Goal: Task Accomplishment & Management: Complete application form

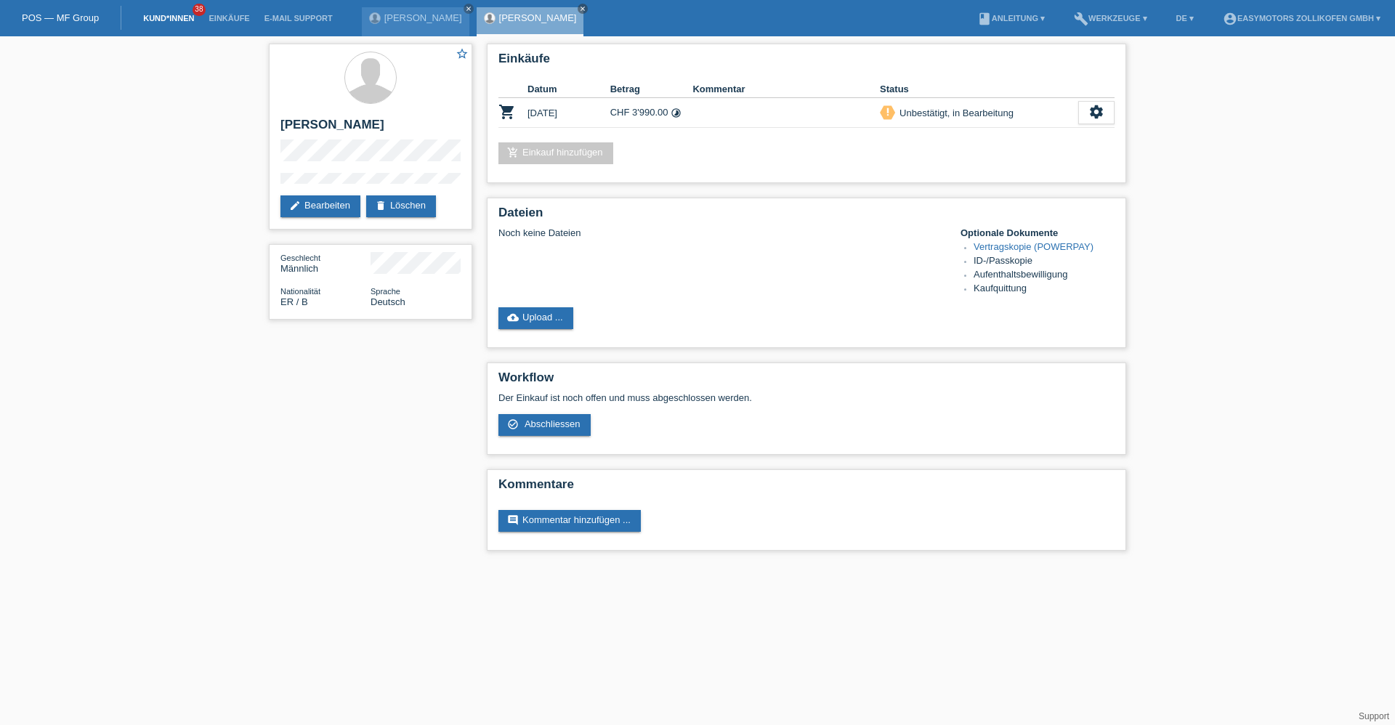
click at [164, 17] on link "Kund*innen" at bounding box center [168, 18] width 65 height 9
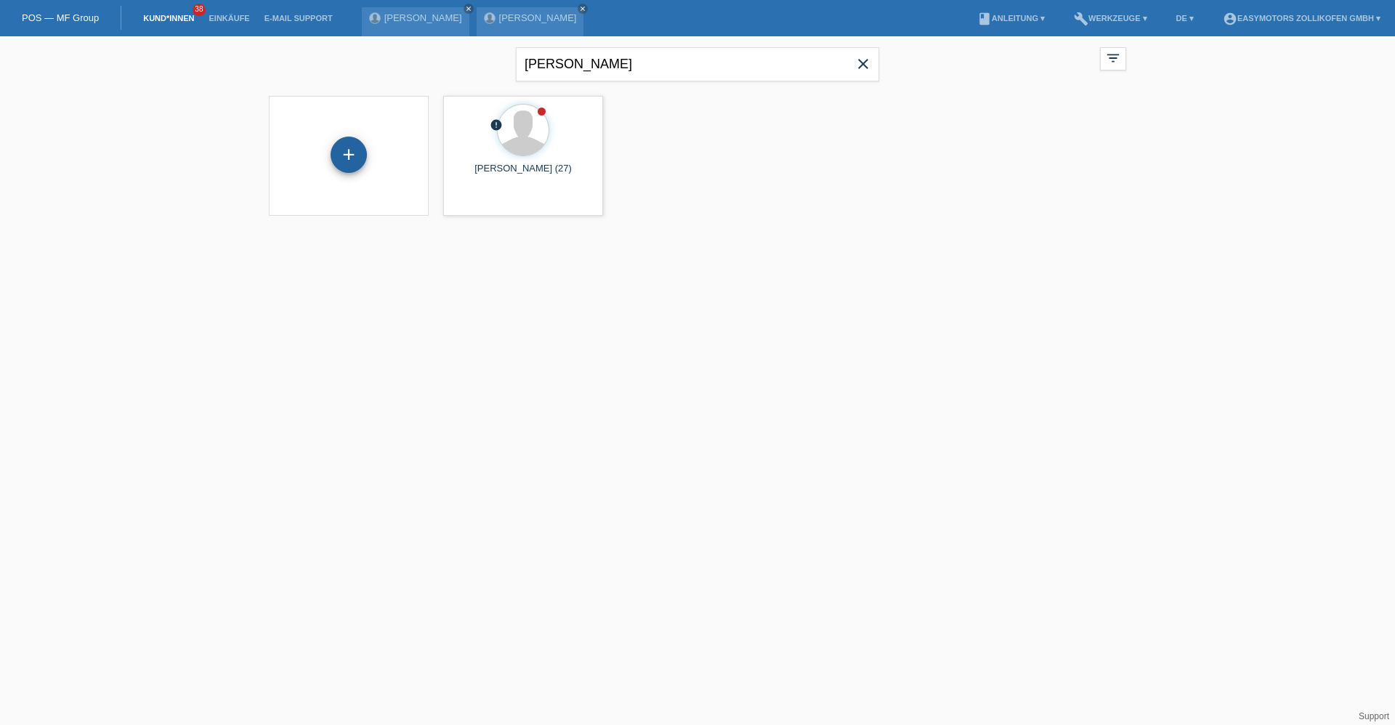
click at [358, 157] on div "+" at bounding box center [349, 155] width 36 height 36
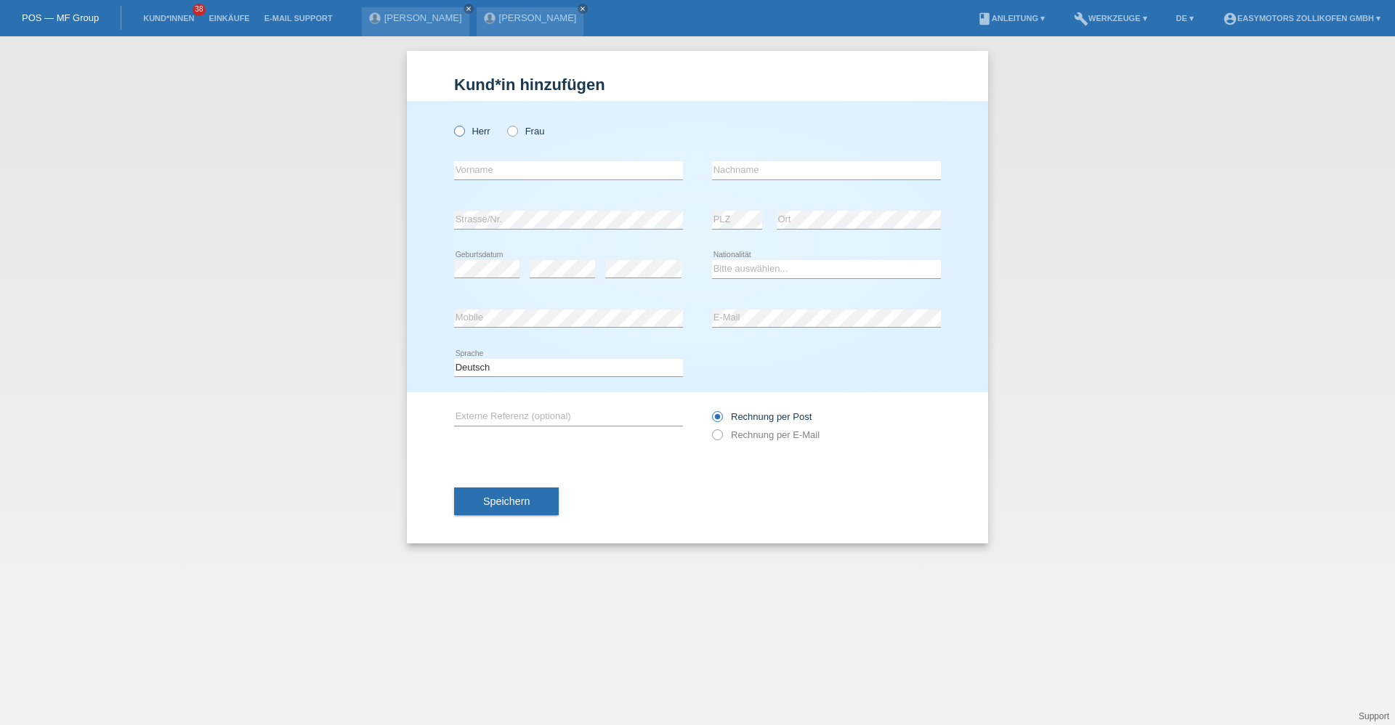
click at [452, 124] on icon at bounding box center [452, 124] width 0 height 0
click at [463, 127] on input "Herr" at bounding box center [458, 130] width 9 height 9
radio input "true"
click at [508, 166] on input "text" at bounding box center [568, 170] width 229 height 18
type input "Edwin Vidal"
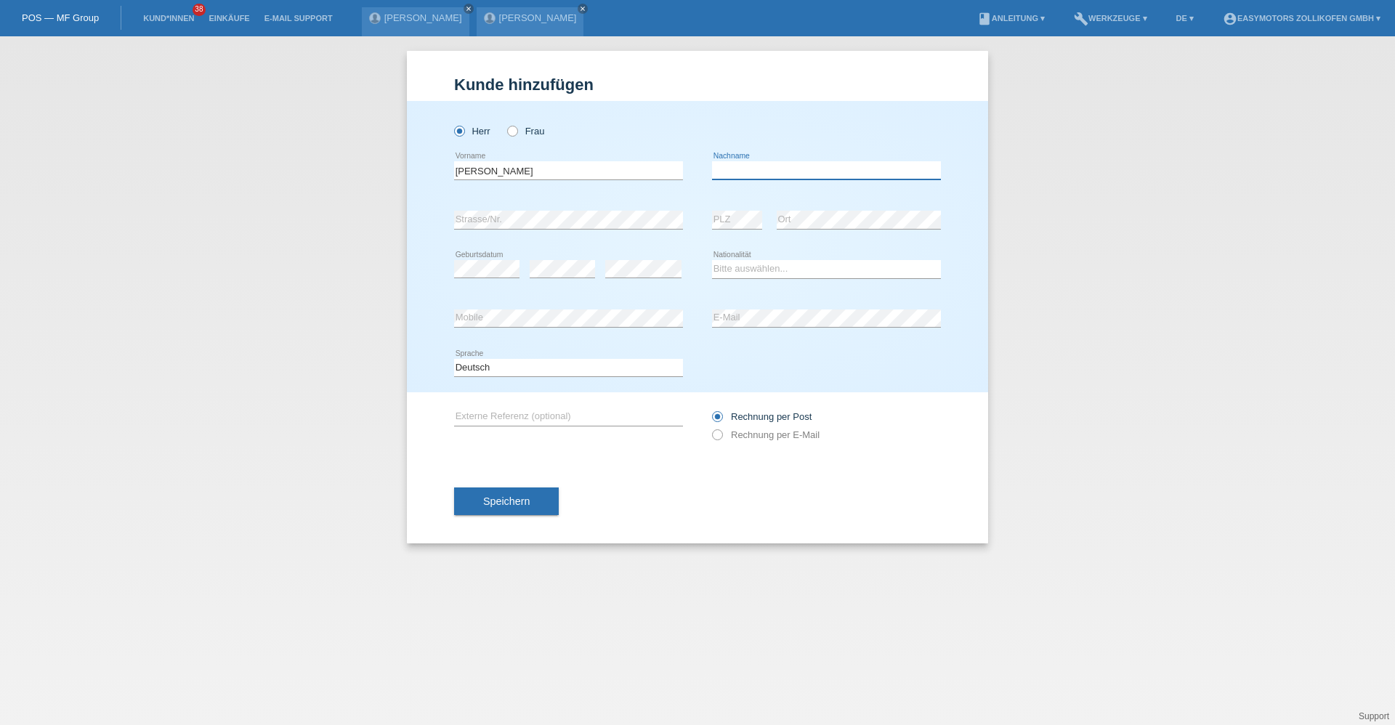
click at [807, 177] on input "text" at bounding box center [826, 170] width 229 height 18
type input "Morales Bocio"
drag, startPoint x: 448, startPoint y: 218, endPoint x: 507, endPoint y: 243, distance: 64.1
click at [507, 243] on div "Herr Frau Edwin Vidal error Vorname C" at bounding box center [697, 246] width 581 height 291
click at [502, 246] on div "error Geburtsdatum" at bounding box center [486, 269] width 65 height 49
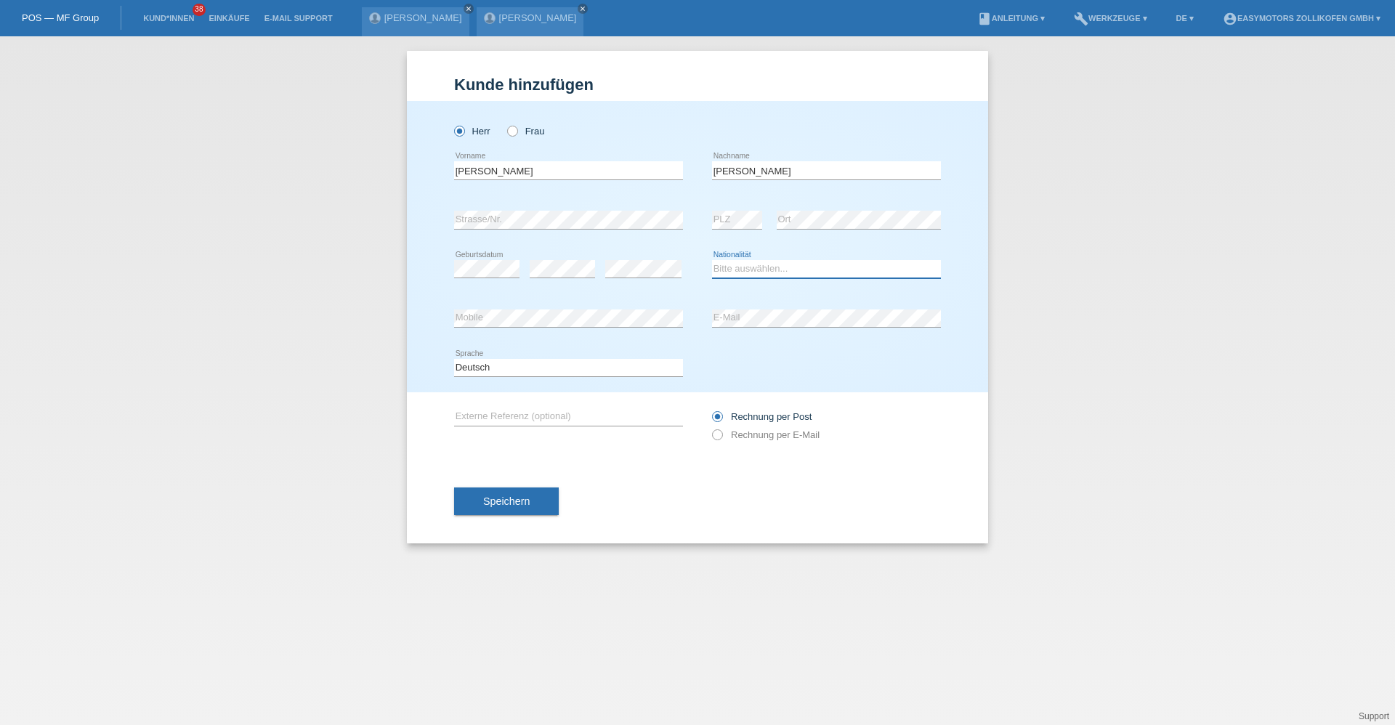
click at [752, 270] on select "Bitte auswählen... Schweiz Deutschland Liechtenstein Österreich ------------ Af…" at bounding box center [826, 268] width 229 height 17
click at [666, 285] on div "error" at bounding box center [643, 269] width 76 height 49
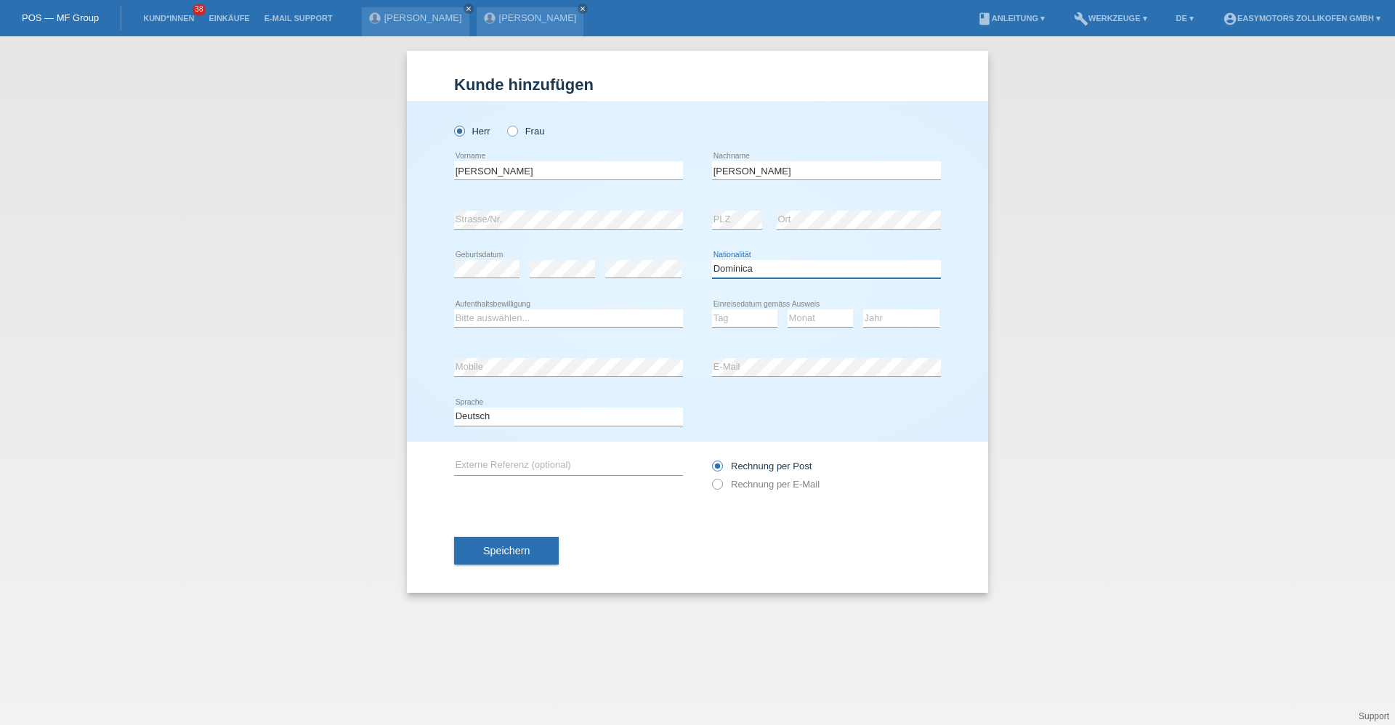
click at [765, 267] on select "Bitte auswählen... Schweiz Deutschland Liechtenstein Österreich ------------ Af…" at bounding box center [826, 268] width 229 height 17
select select "DO"
click at [712, 260] on select "Bitte auswählen... Schweiz Deutschland Liechtenstein Österreich ------------ Af…" at bounding box center [826, 268] width 229 height 17
click at [575, 320] on select "Bitte auswählen... C B B - Flüchtlingsstatus Andere" at bounding box center [568, 318] width 229 height 17
select select "B"
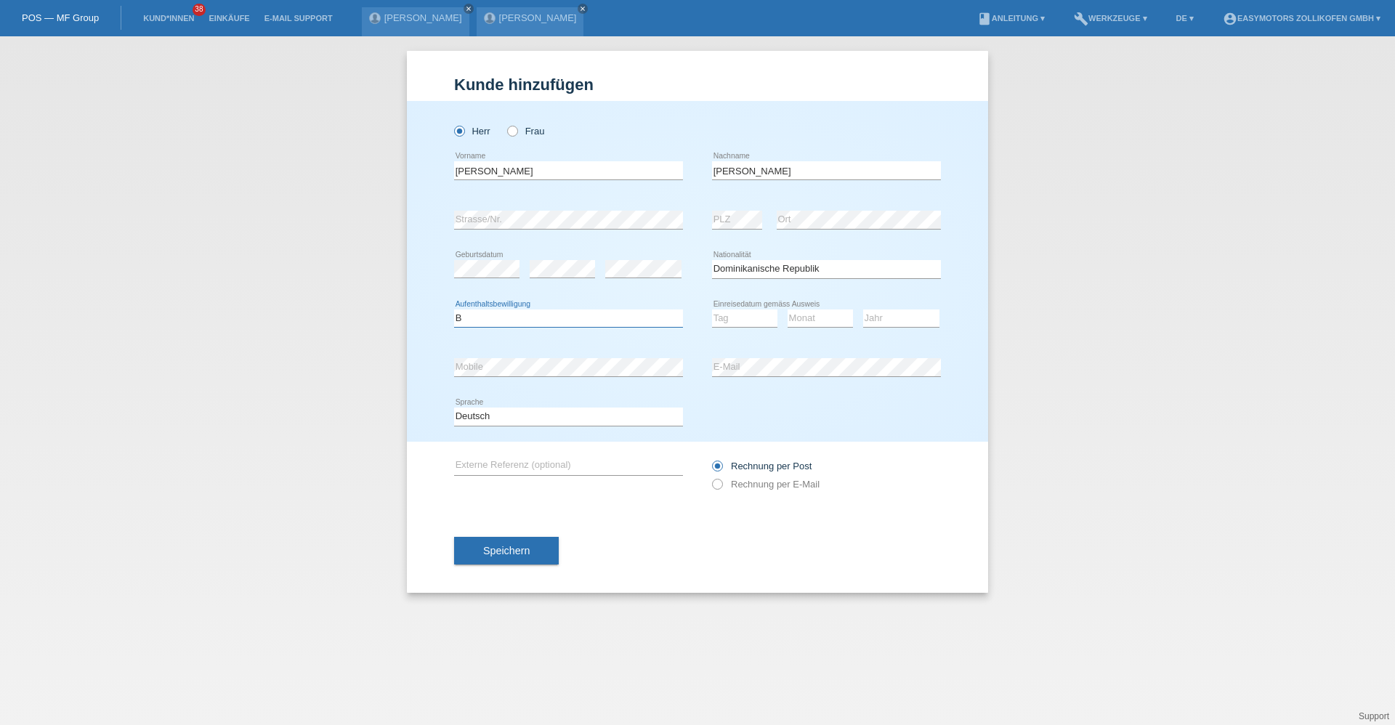
click at [454, 310] on select "Bitte auswählen... C B B - Flüchtlingsstatus Andere" at bounding box center [568, 318] width 229 height 17
click at [739, 324] on select "Tag 01 02 03 04 05 06 07 08 09 10 11" at bounding box center [744, 318] width 65 height 17
select select "20"
click at [712, 310] on select "Tag 01 02 03 04 05 06 07 08 09 10 11" at bounding box center [744, 318] width 65 height 17
click at [812, 320] on select "Monat 01 02 03 04 05 06 07 08 09 10 11" at bounding box center [820, 318] width 65 height 17
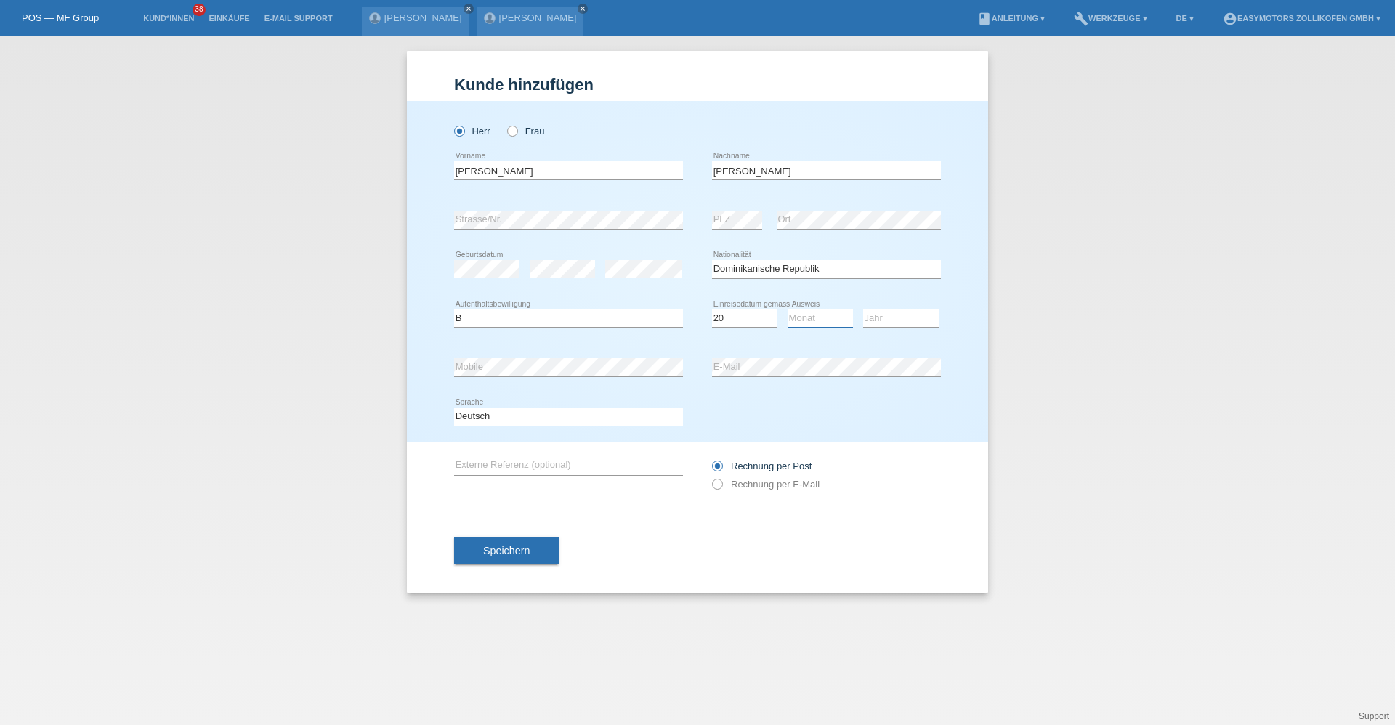
select select "05"
click at [788, 310] on select "Monat 01 02 03 04 05 06 07 08 09 10 11" at bounding box center [820, 318] width 65 height 17
click at [907, 314] on select "Jahr 2025 2024 2023 2022 2021 2020 2019 2018 2017 2016 2015 2014 2013 2012 2011…" at bounding box center [901, 318] width 76 height 17
select select "2009"
click at [863, 310] on select "Jahr 2025 2024 2023 2022 2021 2020 2019 2018 2017 2016 2015 2014 2013 2012 2011…" at bounding box center [901, 318] width 76 height 17
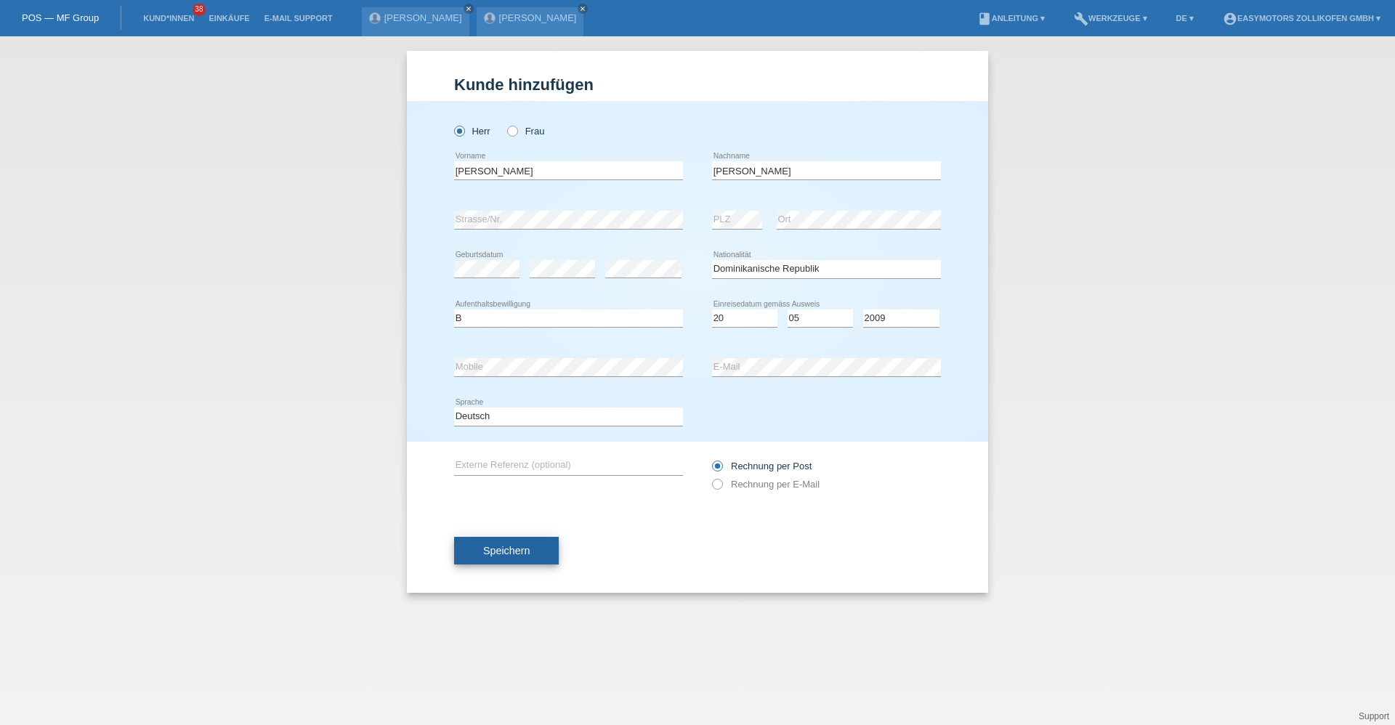
click at [538, 548] on button "Speichern" at bounding box center [506, 551] width 105 height 28
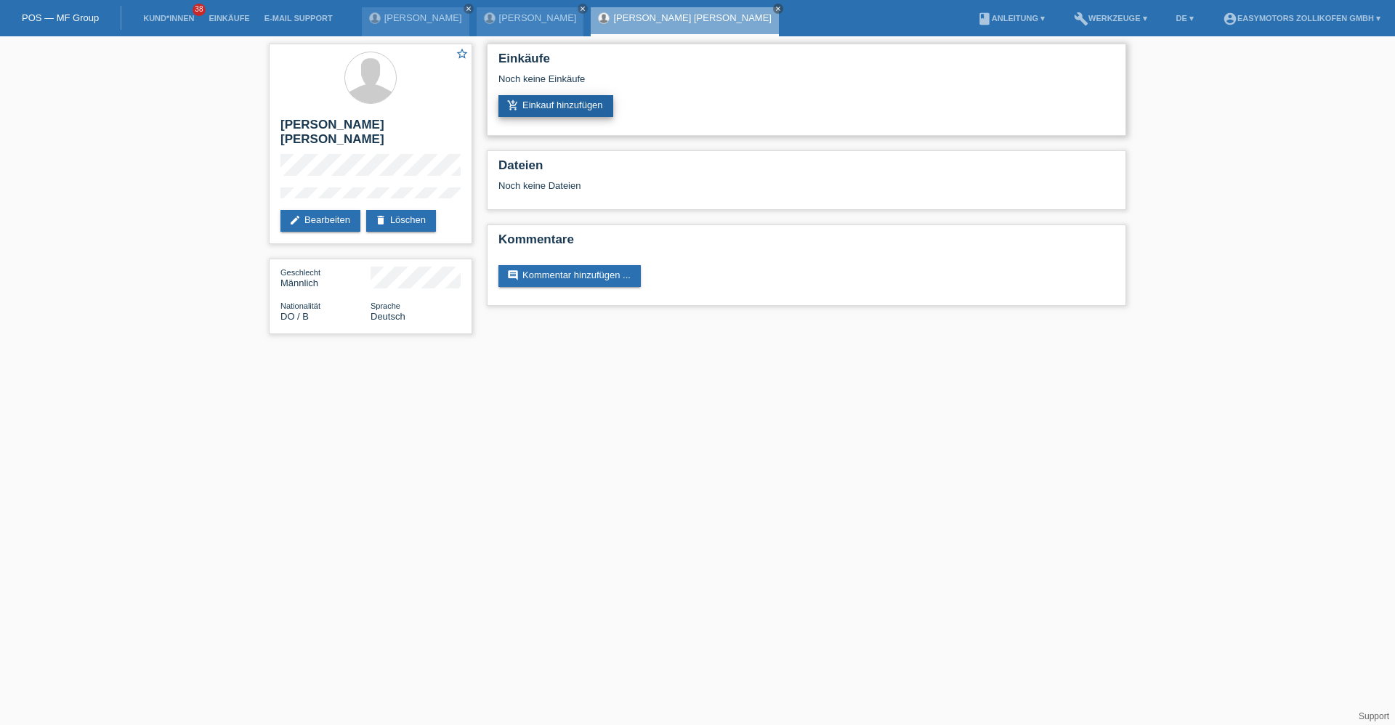
click at [578, 109] on link "add_shopping_cart Einkauf hinzufügen" at bounding box center [556, 106] width 115 height 22
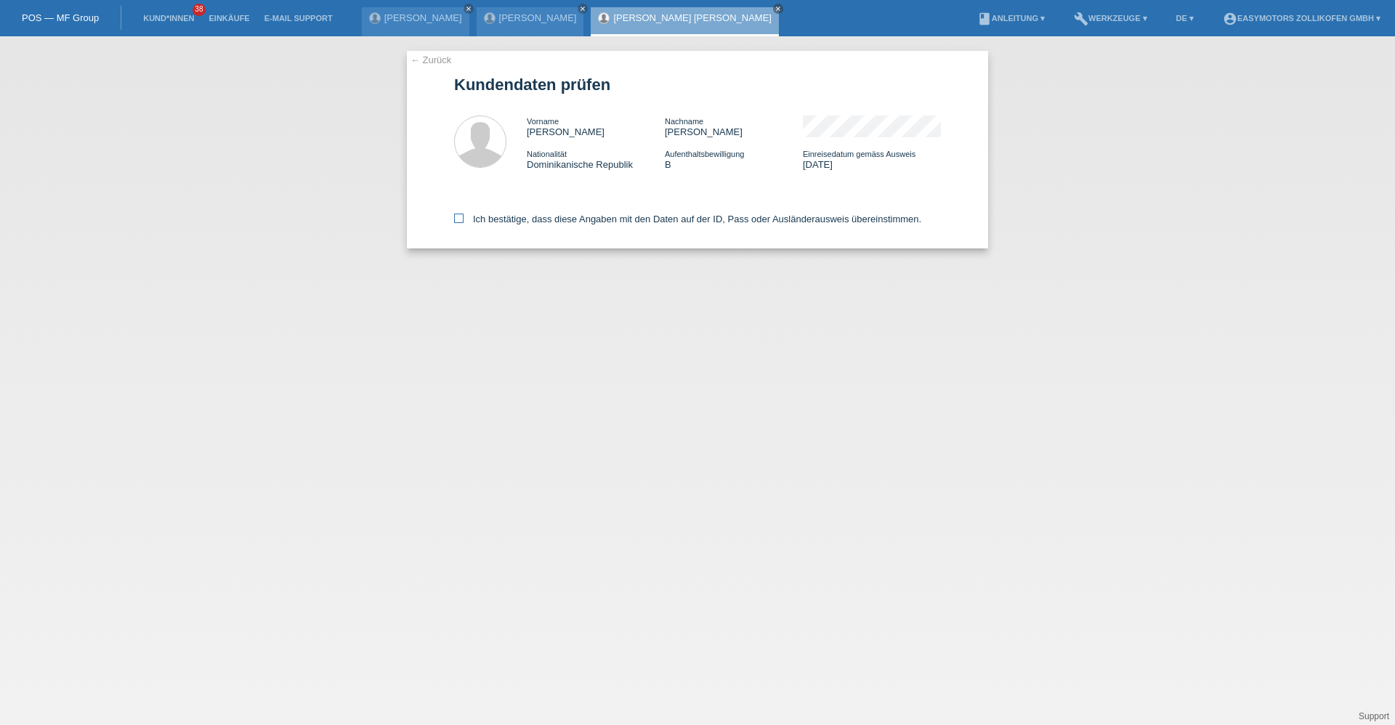
click at [460, 222] on icon at bounding box center [458, 218] width 9 height 9
click at [460, 222] on input "Ich bestätige, dass diese Angaben mit den Daten auf der ID, Pass oder Ausländer…" at bounding box center [458, 218] width 9 height 9
checkbox input "true"
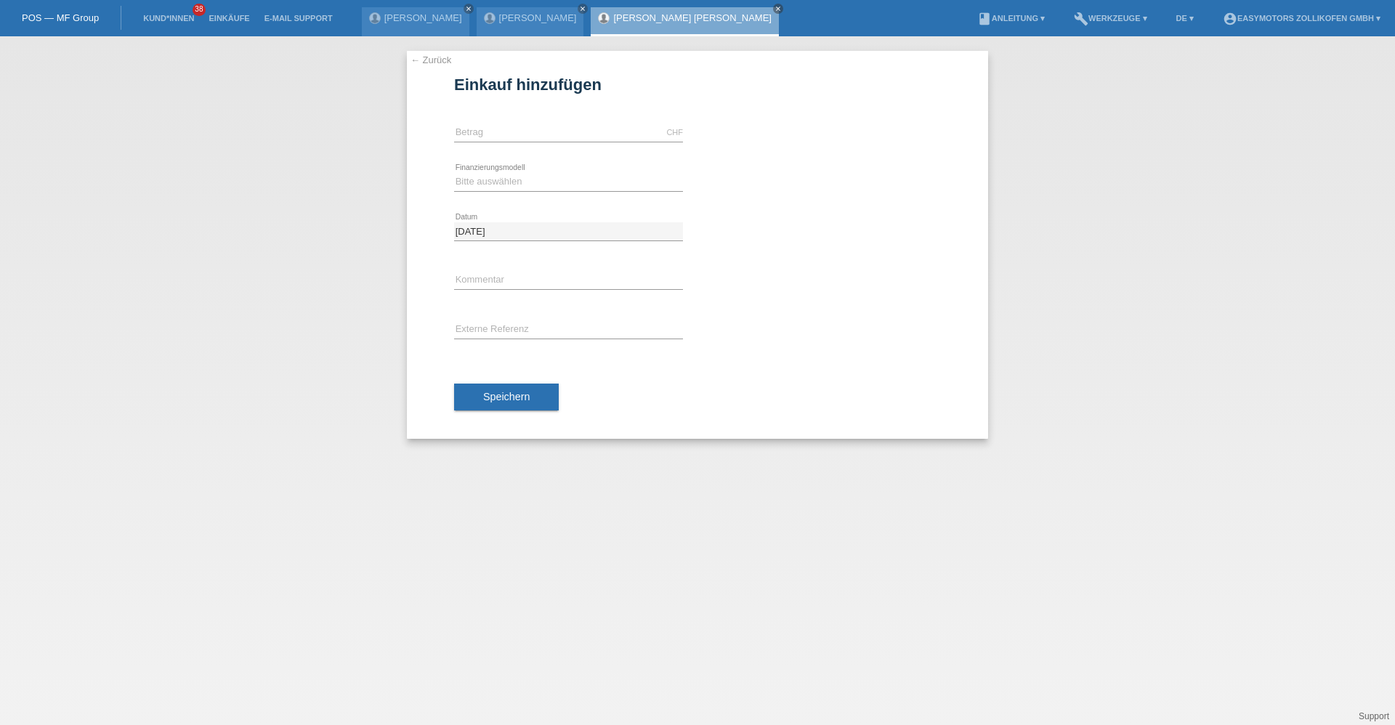
click at [536, 143] on div "CHF error [GEOGRAPHIC_DATA]" at bounding box center [568, 132] width 229 height 49
click at [541, 132] on input "text" at bounding box center [568, 133] width 229 height 18
type input "5000.00"
click at [510, 178] on select "Bitte auswählen Fixe Raten Kauf auf Rechnung mit Teilzahlungsoption" at bounding box center [568, 181] width 229 height 17
select select "67"
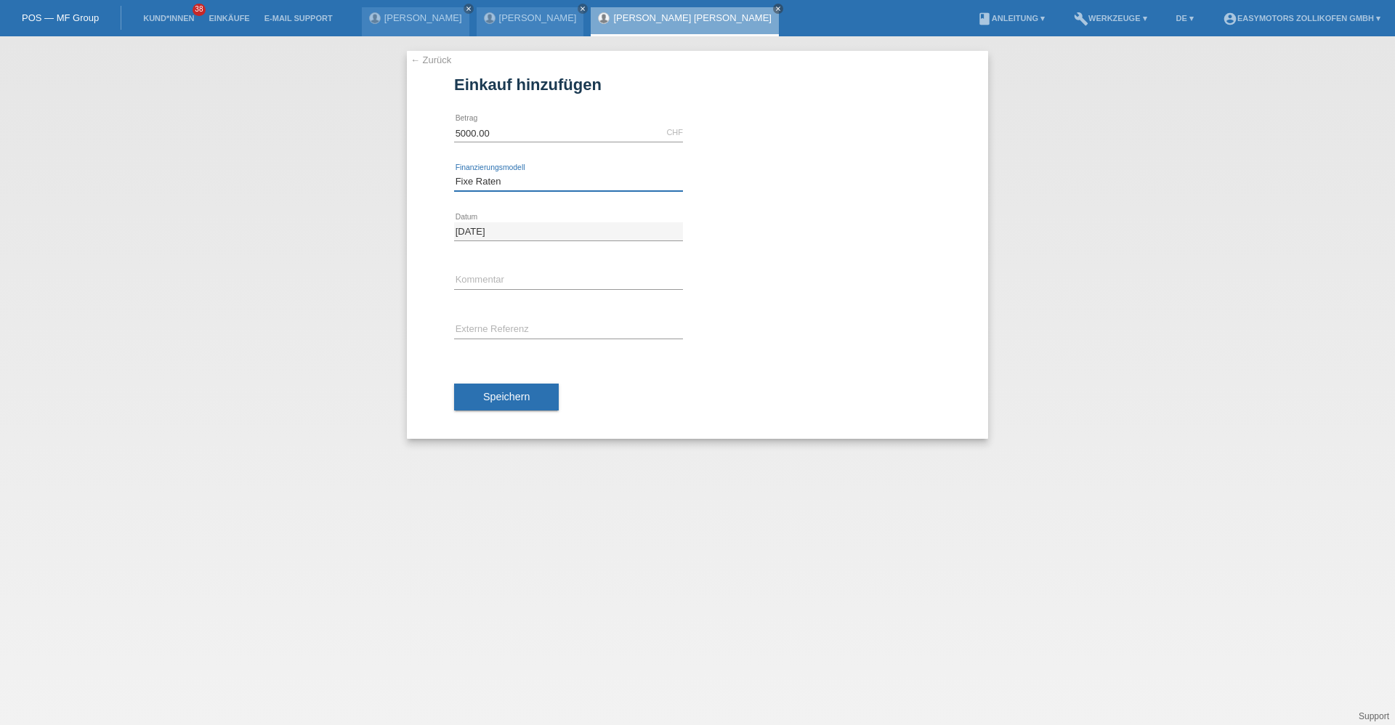
click at [454, 173] on select "Bitte auswählen Fixe Raten Kauf auf Rechnung mit Teilzahlungsoption" at bounding box center [568, 181] width 229 height 17
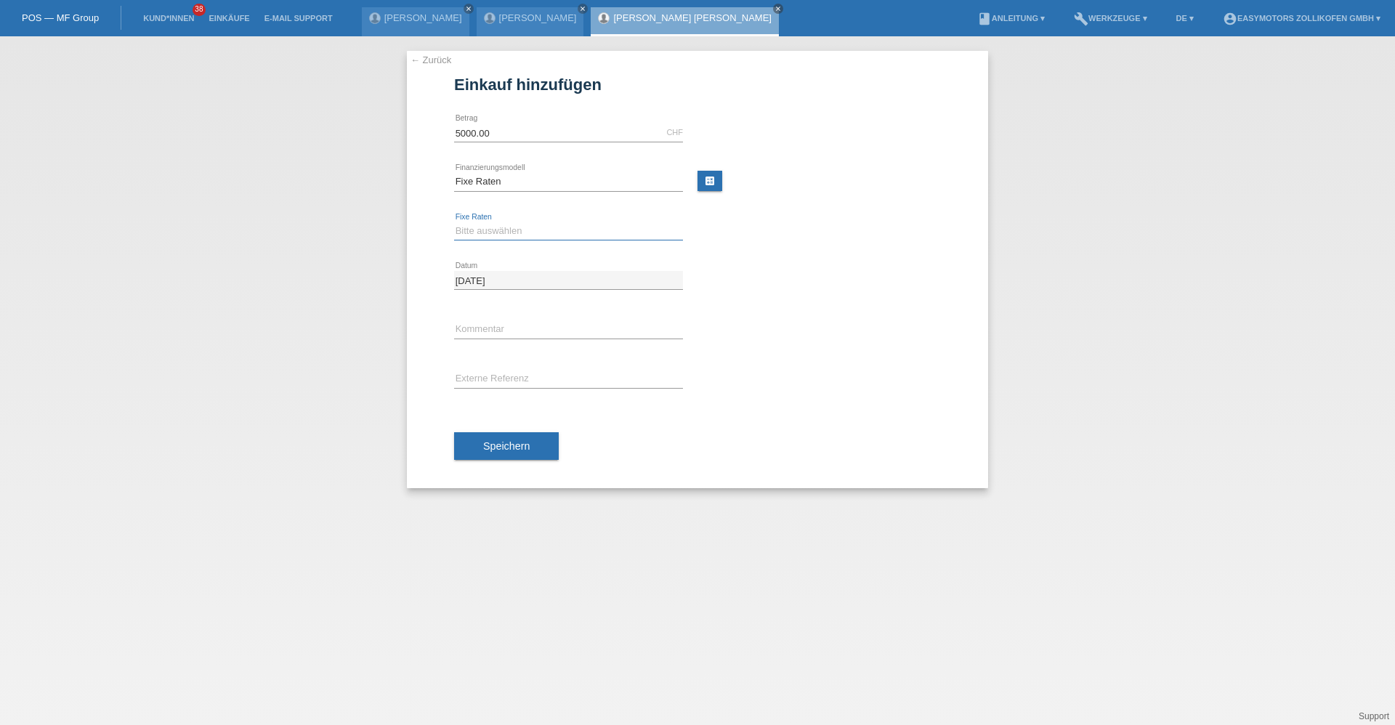
click at [496, 231] on select "Bitte auswählen 12 Raten 24 Raten 36 Raten 48 Raten" at bounding box center [568, 230] width 229 height 17
click at [758, 323] on div "error Kommentar" at bounding box center [697, 329] width 487 height 49
click at [509, 227] on select "Bitte auswählen 12 Raten 24 Raten 36 Raten 48 Raten" at bounding box center [568, 230] width 229 height 17
select select "136"
click at [454, 222] on select "Bitte auswählen 12 Raten 24 Raten 36 Raten 48 Raten" at bounding box center [568, 230] width 229 height 17
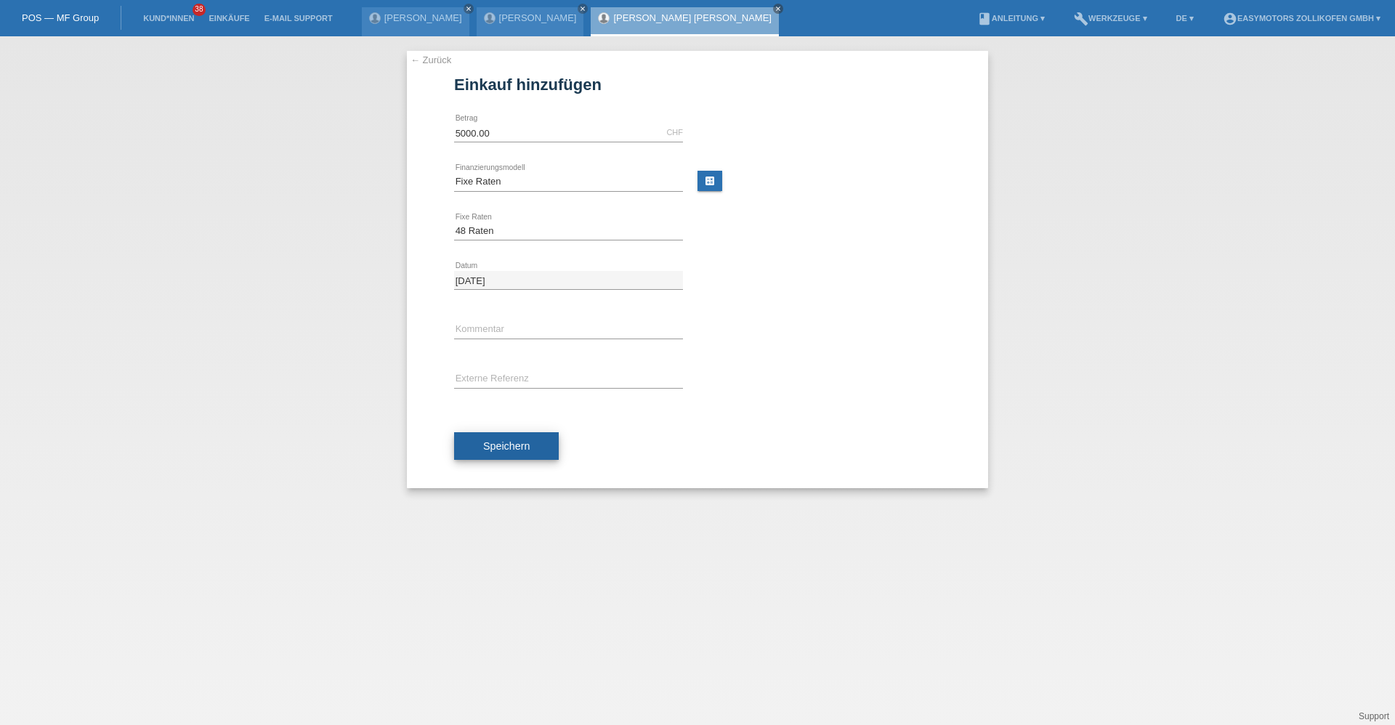
click at [514, 442] on span "Speichern" at bounding box center [506, 446] width 47 height 12
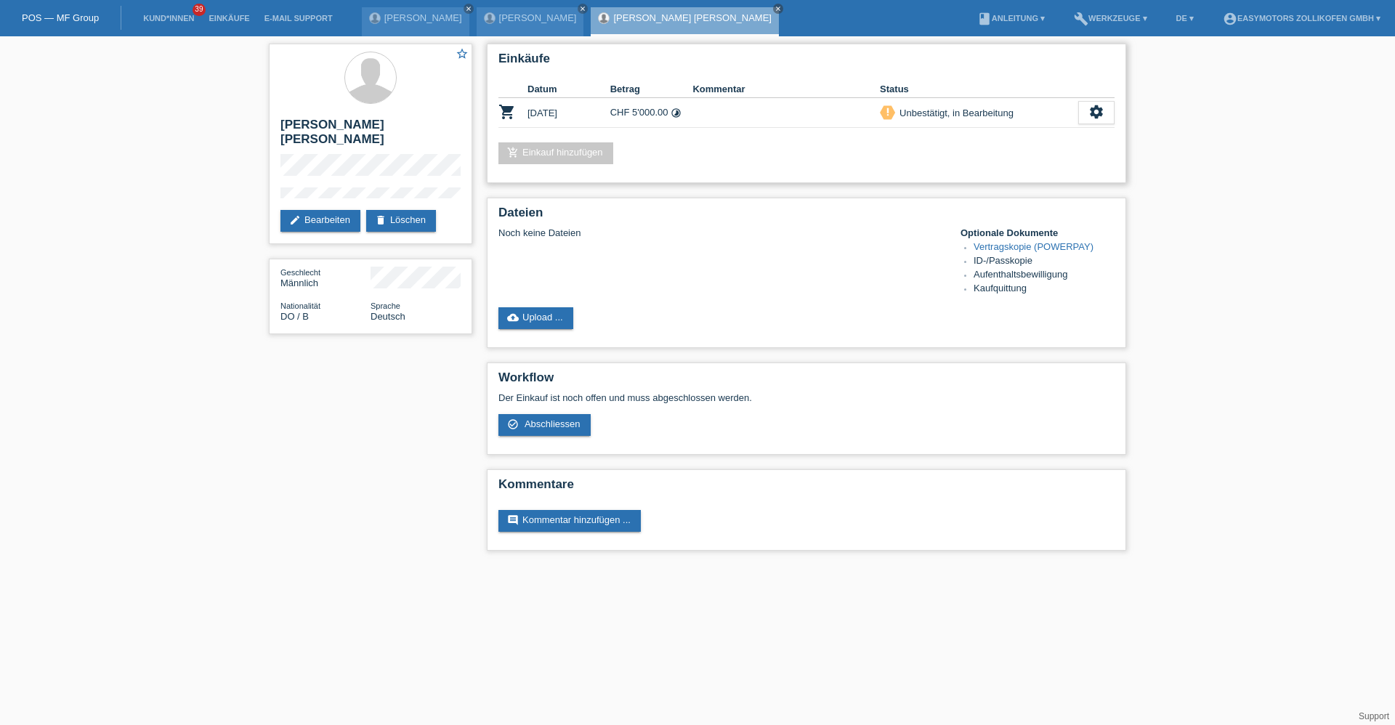
drag, startPoint x: 866, startPoint y: 119, endPoint x: 886, endPoint y: 140, distance: 28.8
click at [886, 140] on div "Einkäufe Datum Betrag Kommentar Status shopping_cart 08.10.2025 CHF 5'000.00 ti…" at bounding box center [807, 114] width 640 height 140
drag, startPoint x: 869, startPoint y: 118, endPoint x: 1036, endPoint y: 121, distance: 167.9
click at [1036, 121] on tr "shopping_cart 08.10.2025 CHF 5'000.00 timelapse priority_high settings" at bounding box center [807, 113] width 616 height 30
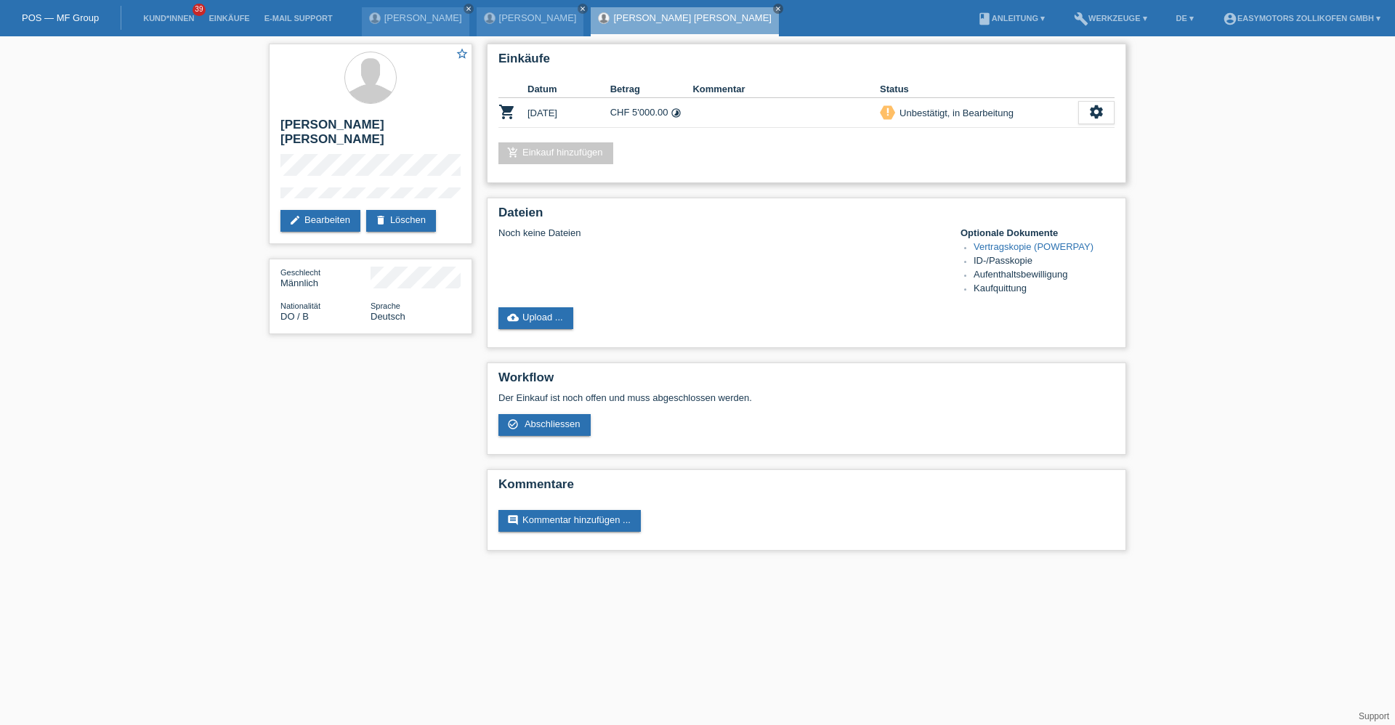
drag, startPoint x: 1036, startPoint y: 121, endPoint x: 986, endPoint y: 137, distance: 52.4
click at [986, 137] on div "Einkäufe Datum Betrag Kommentar Status shopping_cart 08.10.2025 CHF 5'000.00 ti…" at bounding box center [807, 114] width 640 height 140
click at [156, 14] on link "Kund*innen" at bounding box center [168, 18] width 65 height 9
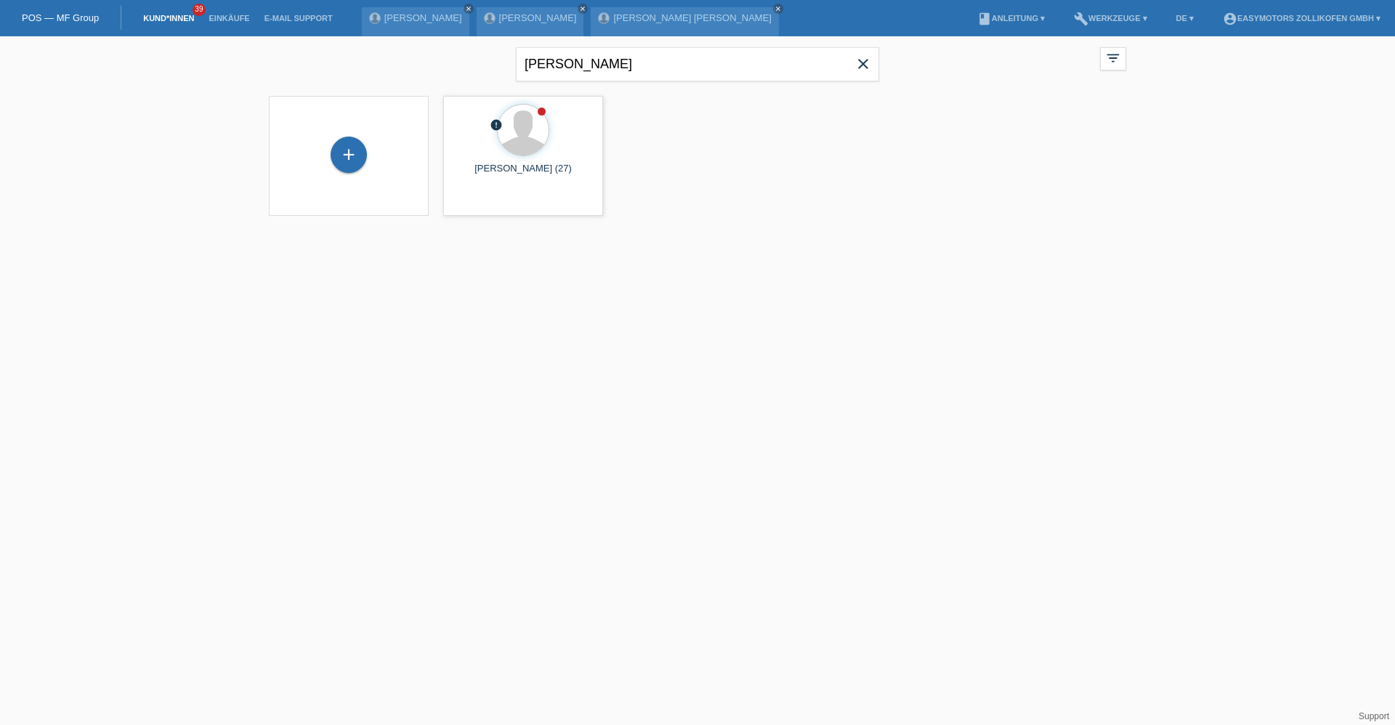
click at [160, 16] on link "Kund*innen" at bounding box center [168, 18] width 65 height 9
click at [779, 234] on html "POS — MF Group Kund*innen 39 Einkäufe E-Mail Support Tom Eglin close Abiel Tseg…" at bounding box center [697, 117] width 1395 height 234
click at [358, 153] on div "+" at bounding box center [349, 155] width 36 height 36
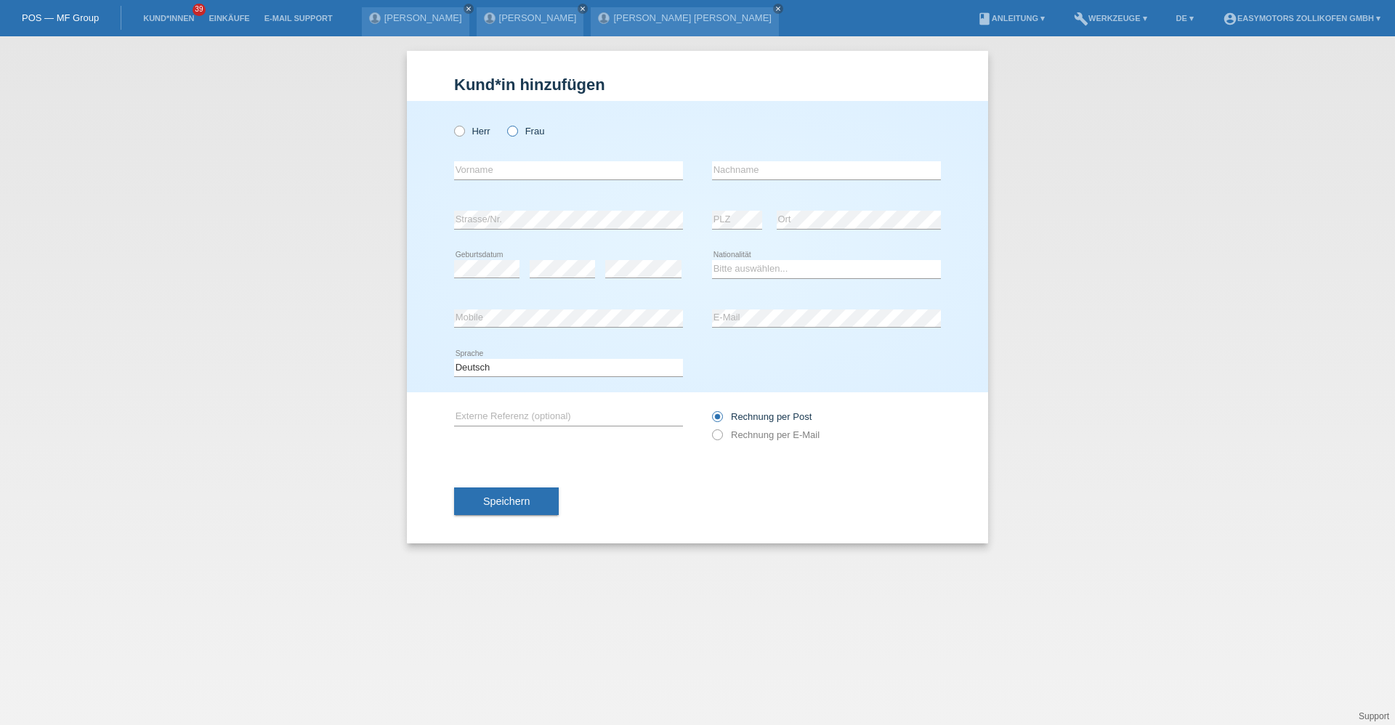
click at [505, 124] on icon at bounding box center [505, 124] width 0 height 0
click at [517, 131] on input "Frau" at bounding box center [511, 130] width 9 height 9
radio input "true"
click at [499, 168] on input "text" at bounding box center [568, 170] width 229 height 18
type input "O"
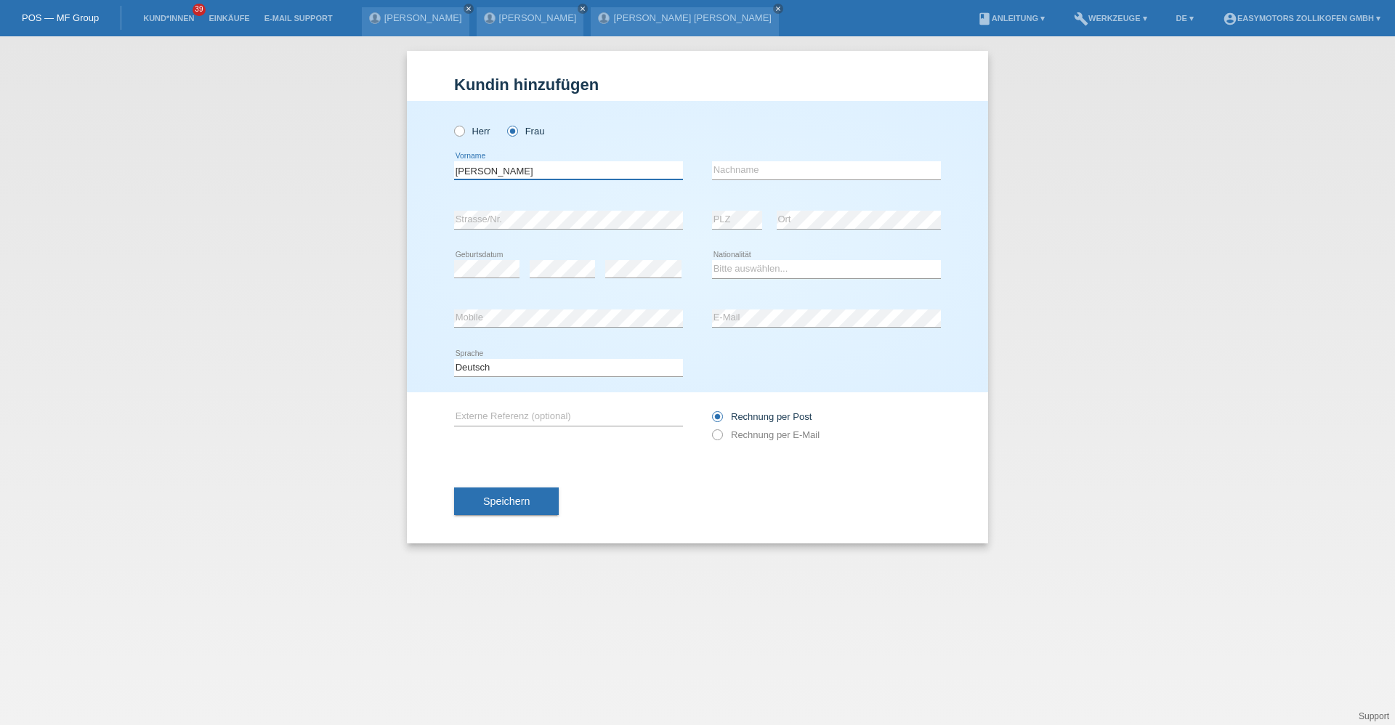
type input "Maria"
click at [808, 173] on input "text" at bounding box center [826, 170] width 229 height 18
type input "Scala"
click at [636, 255] on div "error" at bounding box center [643, 269] width 76 height 49
click at [731, 276] on select "Bitte auswählen... Schweiz Deutschland Liechtenstein Österreich ------------ Af…" at bounding box center [826, 268] width 229 height 17
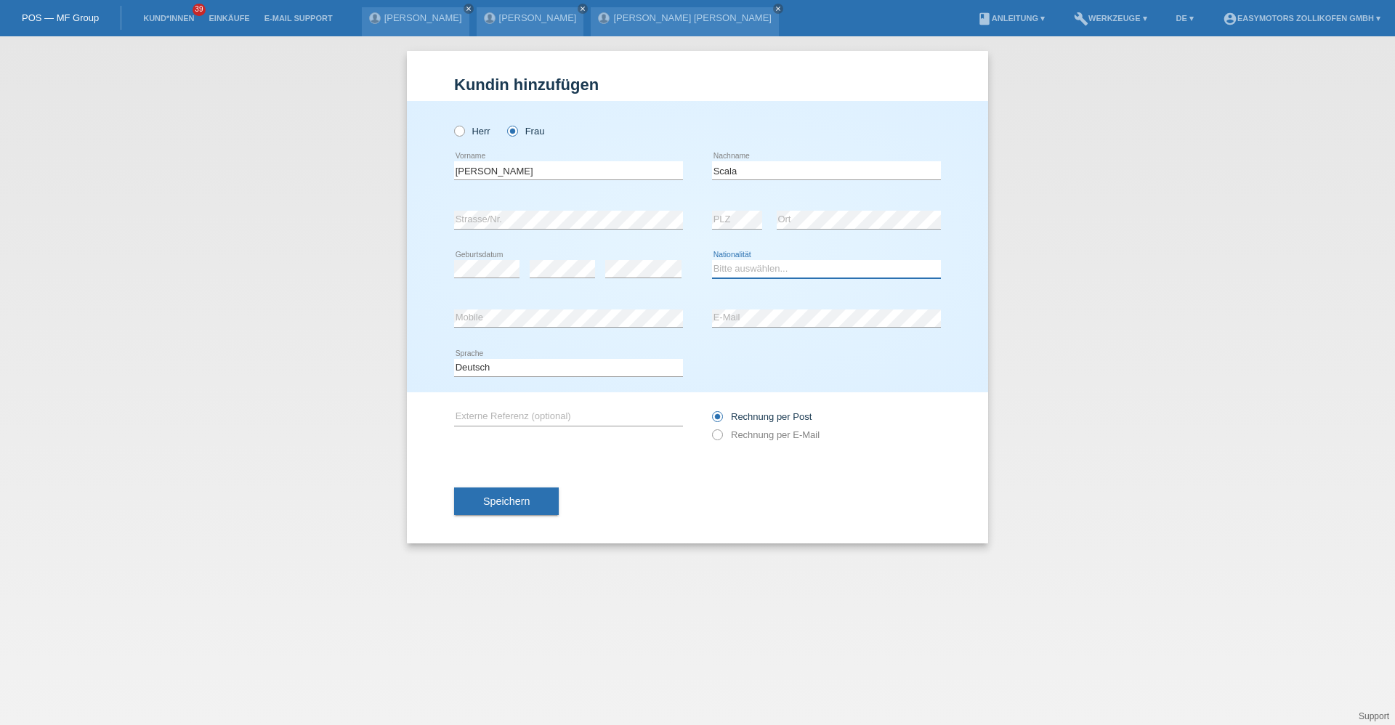
select select "CH"
click at [712, 260] on select "Bitte auswählen... Schweiz Deutschland Liechtenstein Österreich ------------ Af…" at bounding box center [826, 268] width 229 height 17
click at [622, 332] on div "error Mobile" at bounding box center [568, 318] width 229 height 49
click at [517, 507] on span "Speichern" at bounding box center [506, 502] width 47 height 12
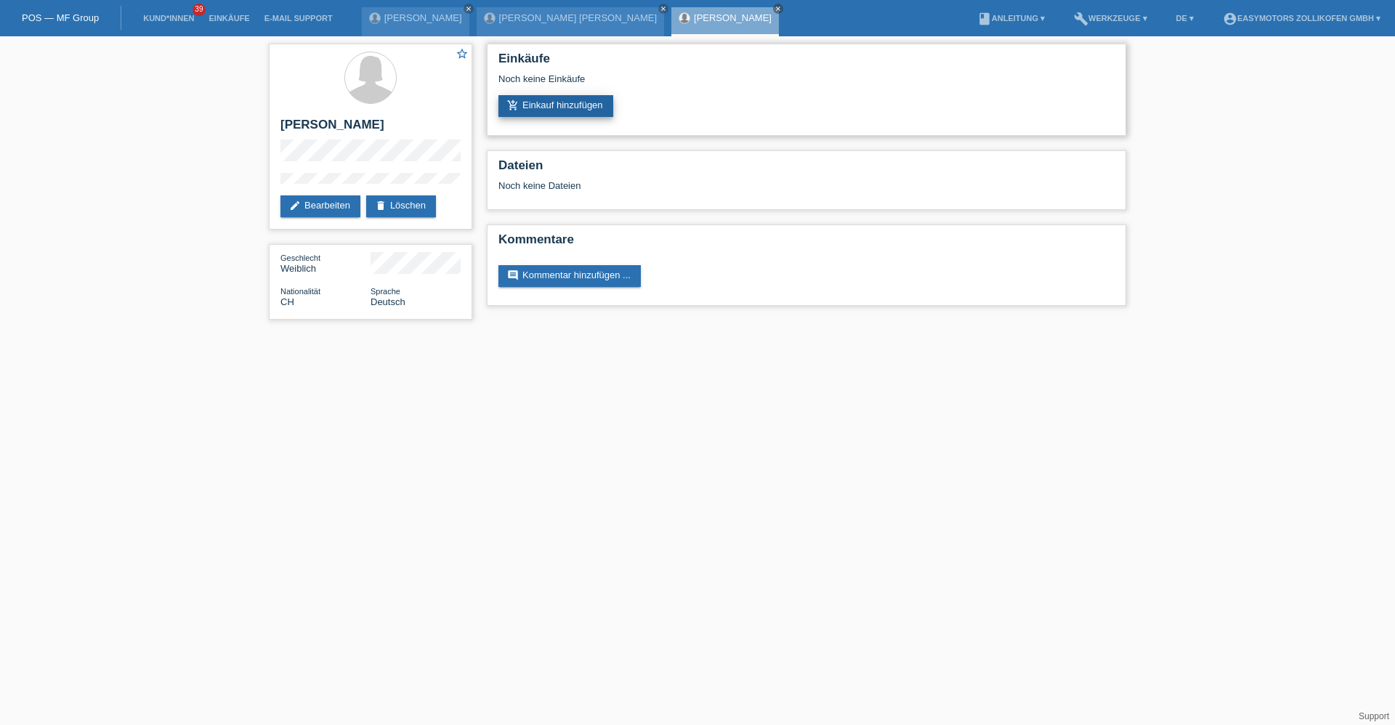
click at [557, 106] on link "add_shopping_cart Einkauf hinzufügen" at bounding box center [556, 106] width 115 height 22
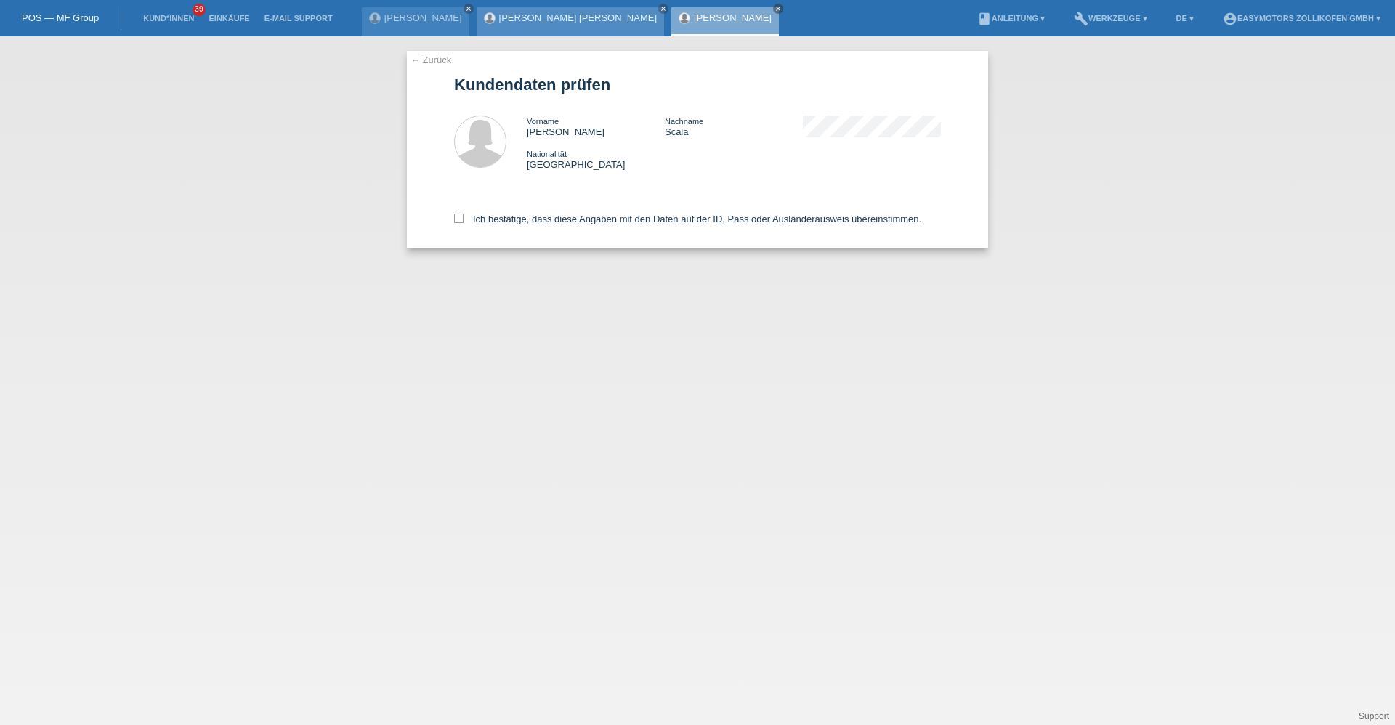
click at [546, 15] on link "[PERSON_NAME] [PERSON_NAME]" at bounding box center [578, 17] width 158 height 11
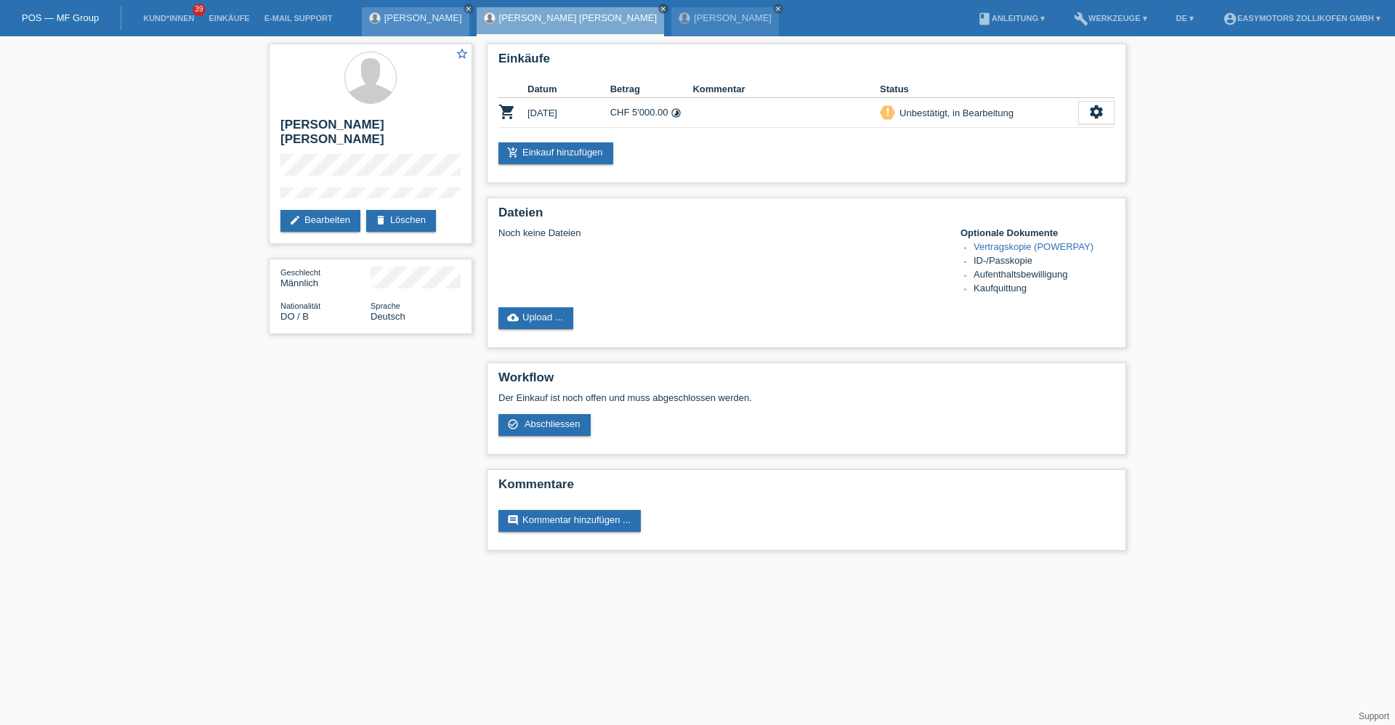
click at [387, 17] on link "[PERSON_NAME]" at bounding box center [423, 17] width 78 height 11
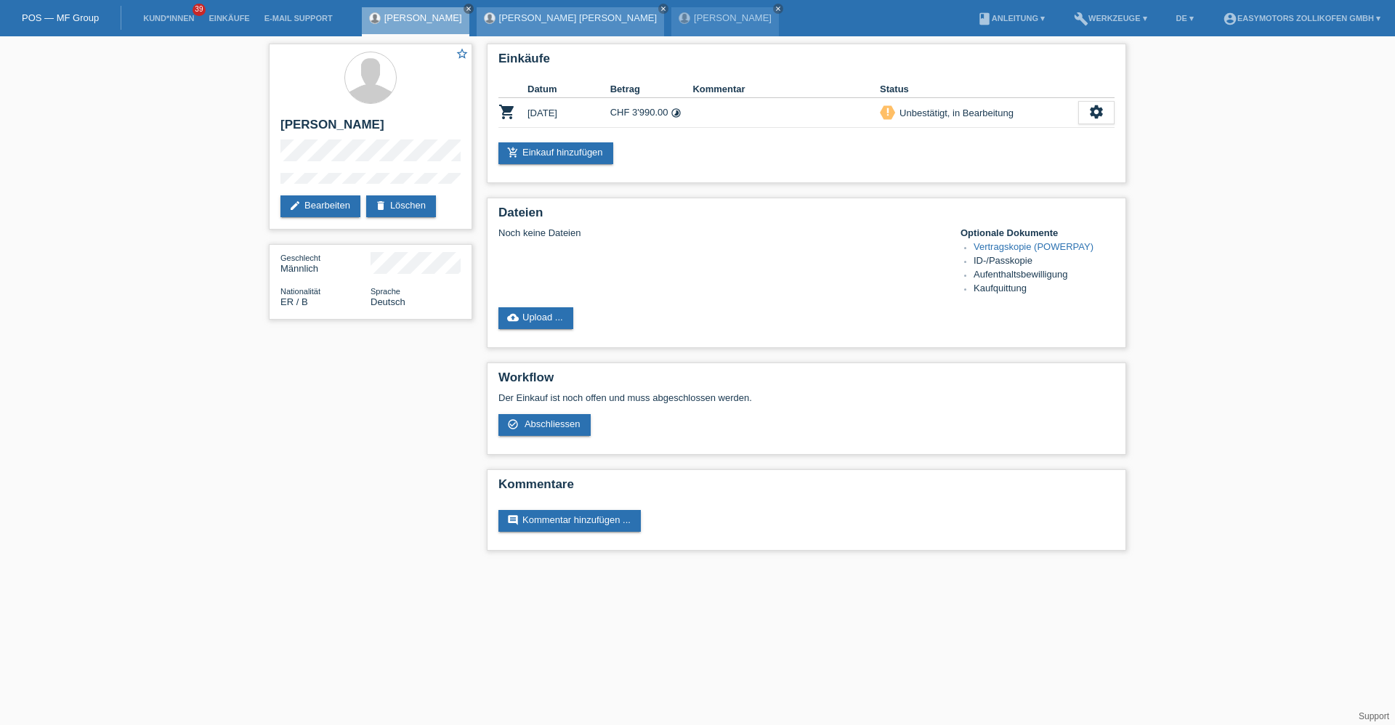
click at [524, 13] on link "[PERSON_NAME] [PERSON_NAME]" at bounding box center [578, 17] width 158 height 11
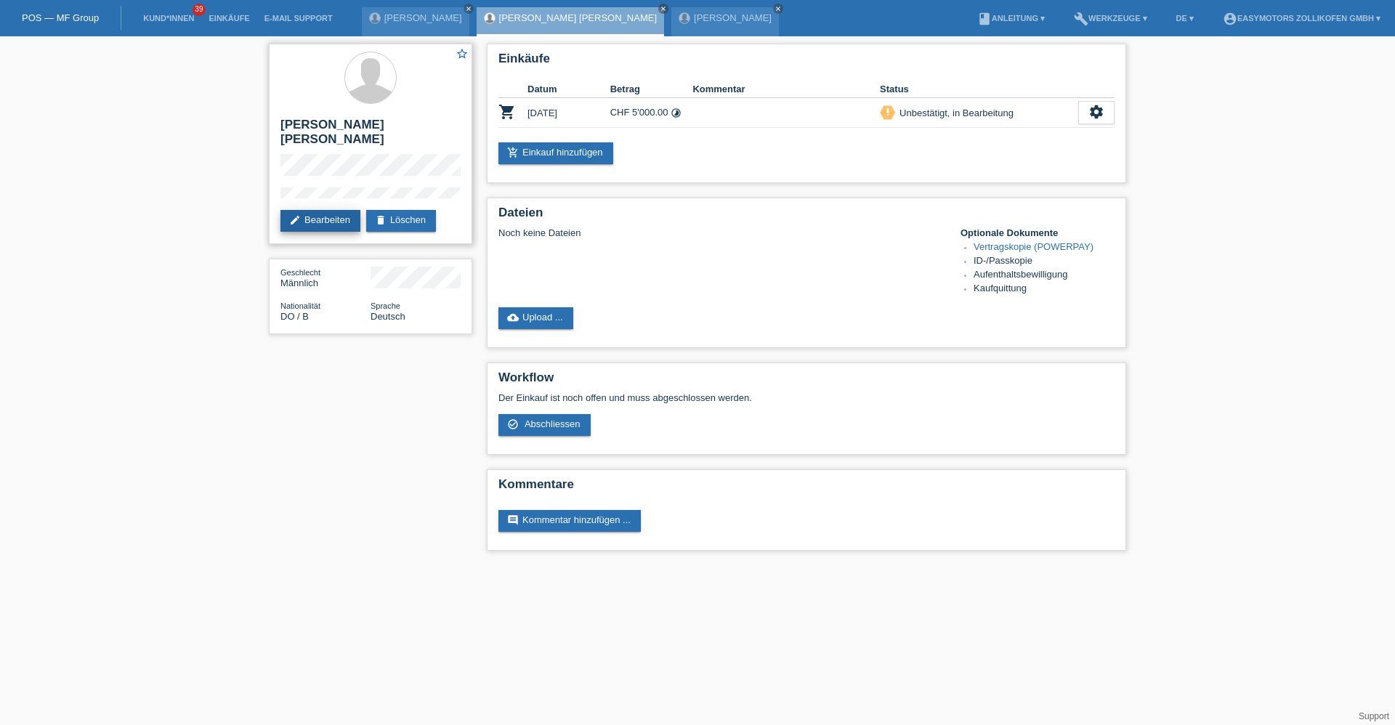
click at [331, 210] on link "edit Bearbeiten" at bounding box center [321, 221] width 80 height 22
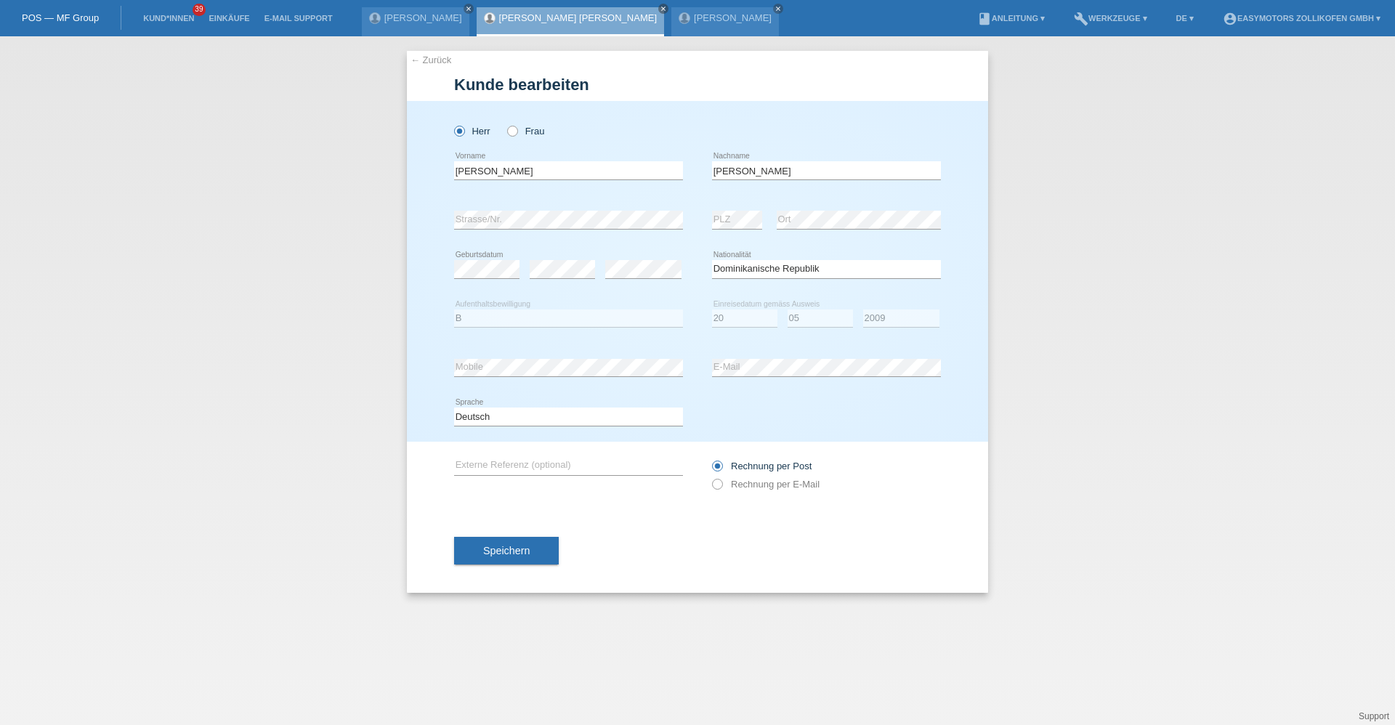
select select "DO"
select select "B"
select select "20"
select select "05"
select select "2009"
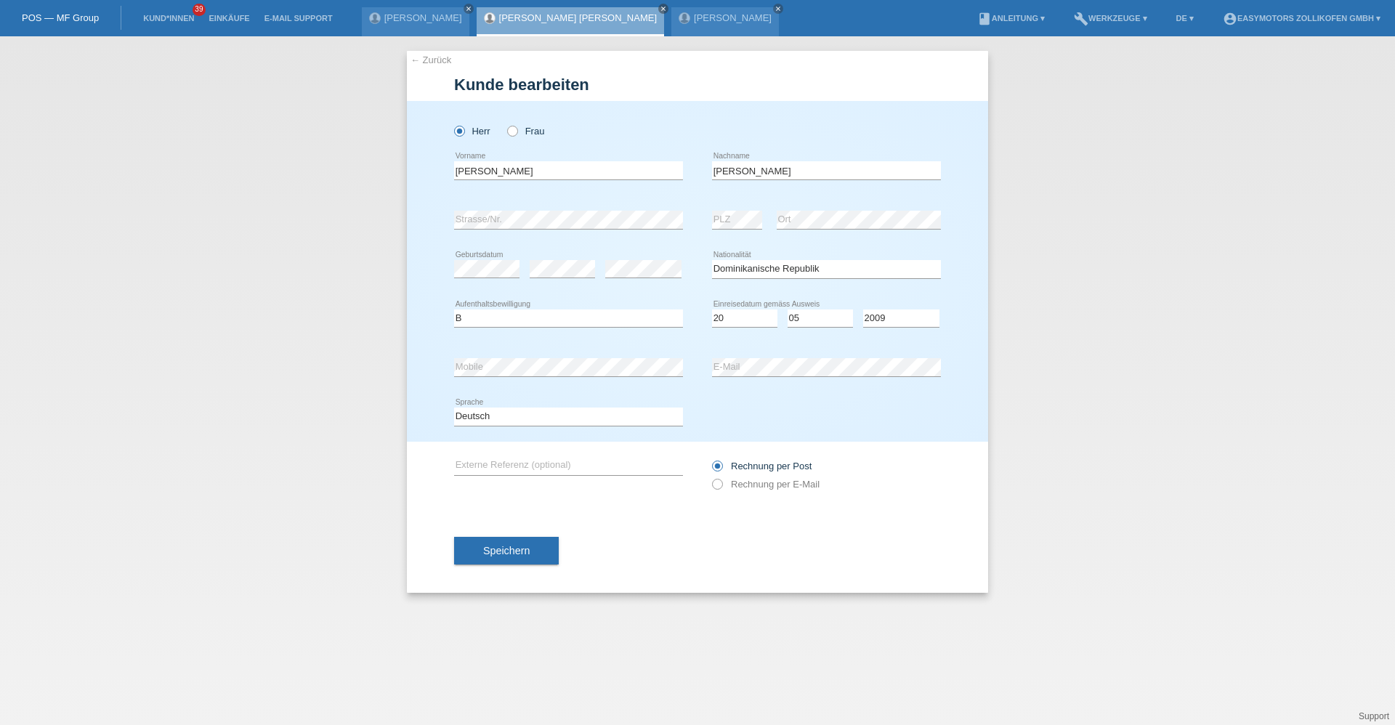
click at [528, 17] on link "[PERSON_NAME] [PERSON_NAME]" at bounding box center [578, 17] width 158 height 11
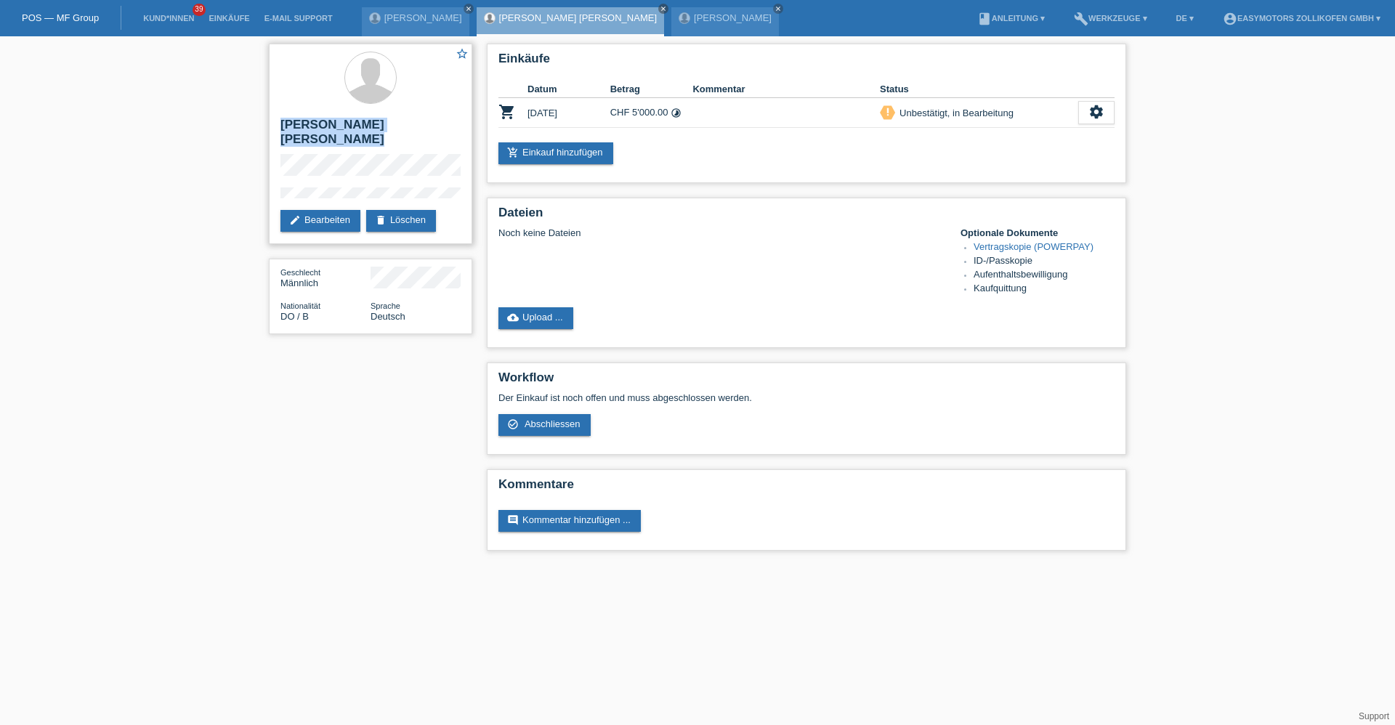
click at [416, 176] on div "star_border [PERSON_NAME] [PERSON_NAME] edit Bearbeiten delete Löschen" at bounding box center [371, 144] width 204 height 201
drag, startPoint x: 894, startPoint y: 112, endPoint x: 1023, endPoint y: 126, distance: 130.2
click at [1023, 126] on td "priority_high Unbestätigt, in Bearbeitung" at bounding box center [979, 113] width 198 height 30
drag, startPoint x: 528, startPoint y: 109, endPoint x: 719, endPoint y: 116, distance: 190.5
click at [719, 116] on tr "shopping_cart 08.10.2025 CHF 5'000.00 timelapse priority_high settings" at bounding box center [807, 113] width 616 height 30
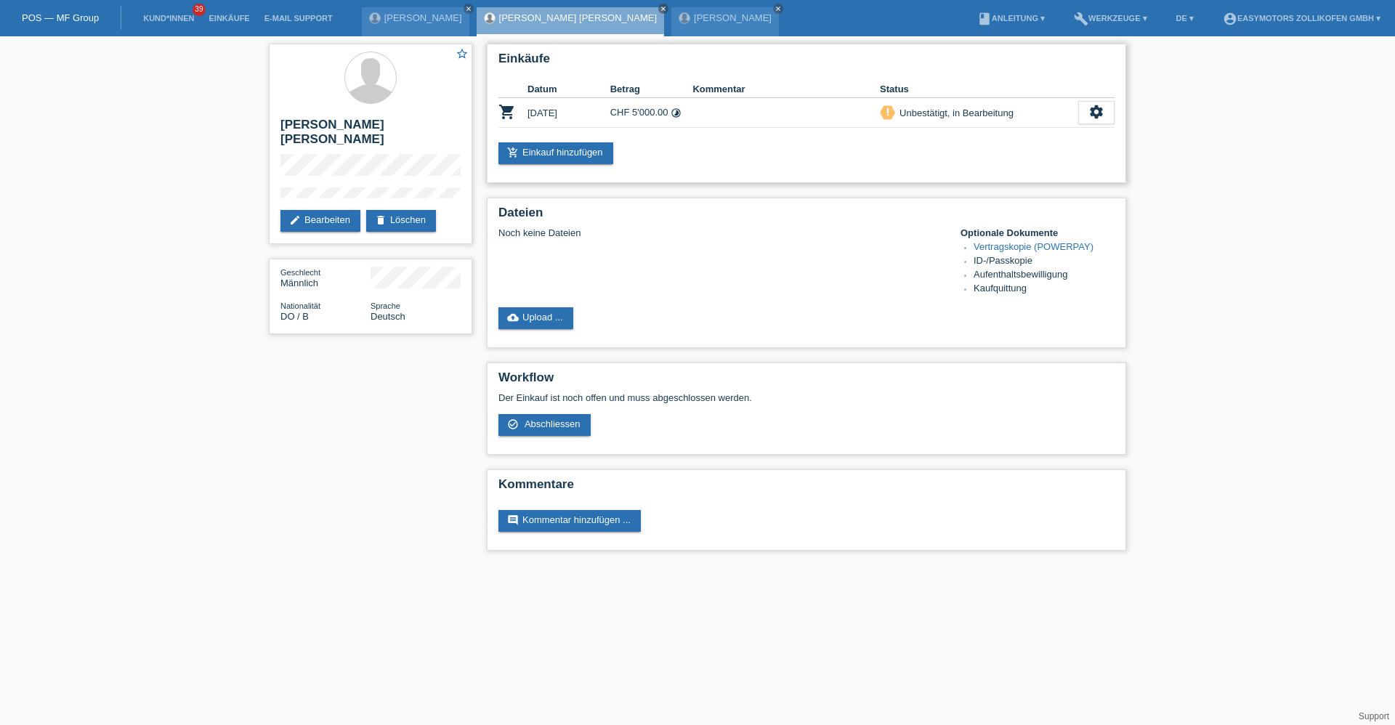
drag, startPoint x: 719, startPoint y: 116, endPoint x: 708, endPoint y: 149, distance: 35.2
click at [708, 149] on div "add_shopping_cart Einkauf hinzufügen" at bounding box center [807, 153] width 616 height 22
drag, startPoint x: 629, startPoint y: 108, endPoint x: 693, endPoint y: 121, distance: 64.6
click at [693, 121] on tr "shopping_cart 08.10.2025 CHF 5'000.00 timelapse priority_high settings" at bounding box center [807, 113] width 616 height 30
drag, startPoint x: 693, startPoint y: 121, endPoint x: 696, endPoint y: 150, distance: 28.6
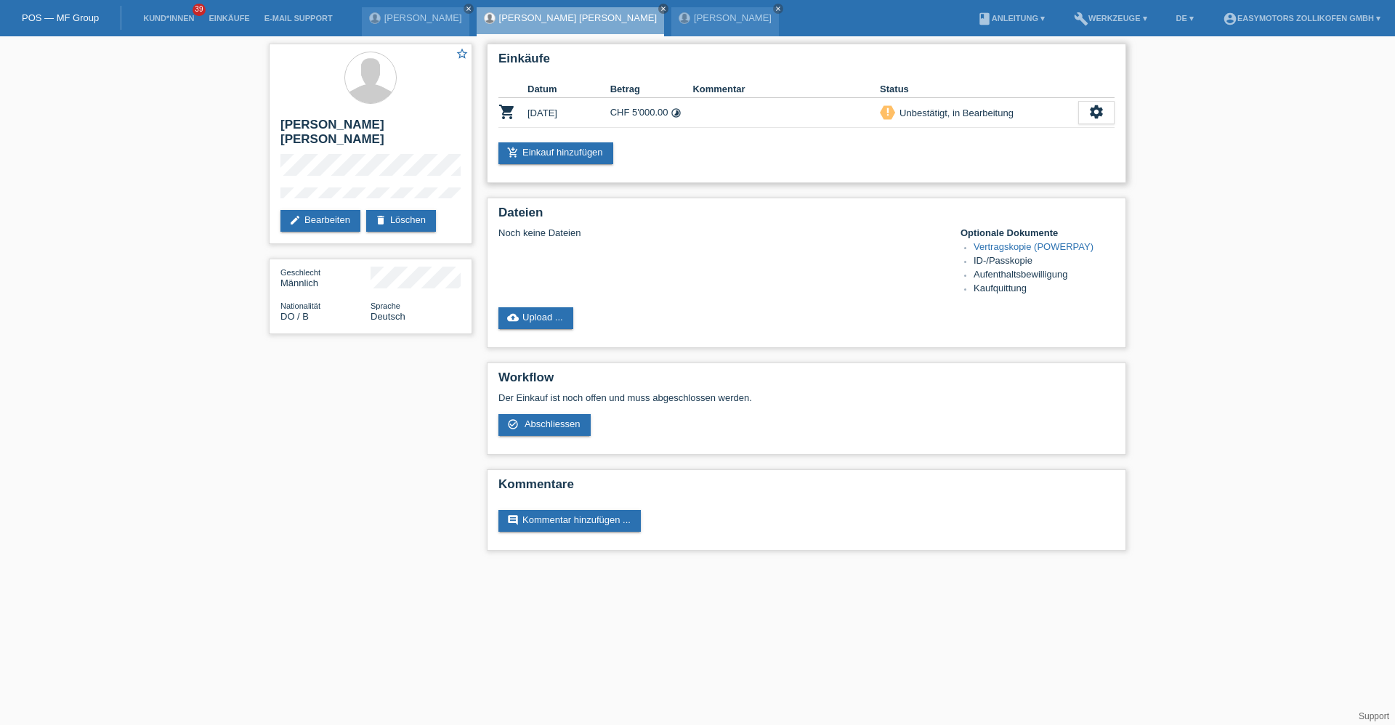
click at [696, 150] on div "add_shopping_cart Einkauf hinzufügen" at bounding box center [807, 153] width 616 height 22
click at [422, 97] on div "star_border Edwin Vidal Morales Bocio edit Bearbeiten delete Löschen Geschlecht…" at bounding box center [698, 300] width 872 height 529
click at [677, 139] on div "Einkäufe Datum Betrag Kommentar Status shopping_cart 08.10.2025 CHF 5'000.00 ti…" at bounding box center [807, 114] width 640 height 140
drag, startPoint x: 272, startPoint y: 117, endPoint x: 457, endPoint y: 111, distance: 185.4
click at [457, 111] on div "star_border Edwin Vidal Morales Bocio edit Bearbeiten delete Löschen" at bounding box center [371, 144] width 204 height 201
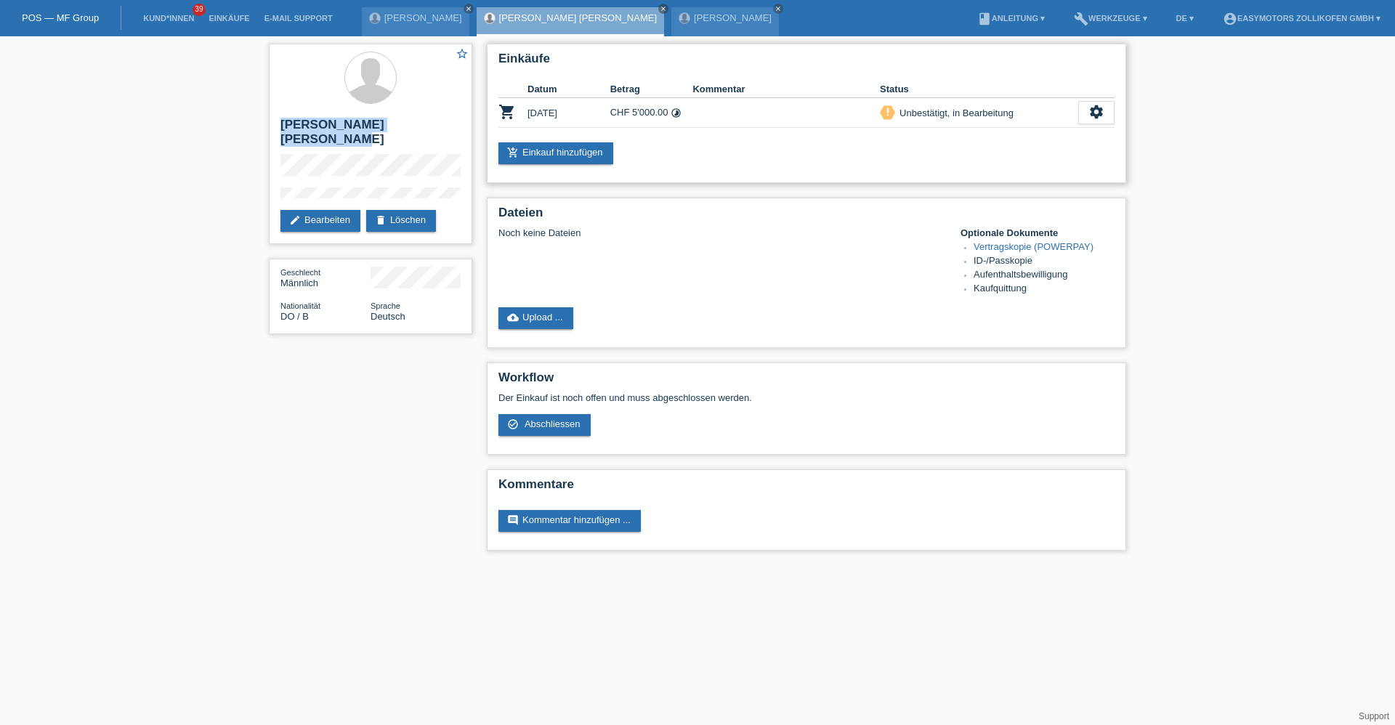
drag, startPoint x: 941, startPoint y: 104, endPoint x: 1066, endPoint y: 110, distance: 124.5
click at [1066, 110] on td "priority_high Unbestätigt, in Bearbeitung" at bounding box center [979, 113] width 198 height 30
drag, startPoint x: 1066, startPoint y: 110, endPoint x: 1067, endPoint y: 139, distance: 28.4
click at [987, 157] on div "add_shopping_cart Einkauf hinzufügen" at bounding box center [807, 153] width 616 height 22
click at [1089, 124] on div "settings" at bounding box center [1097, 112] width 36 height 23
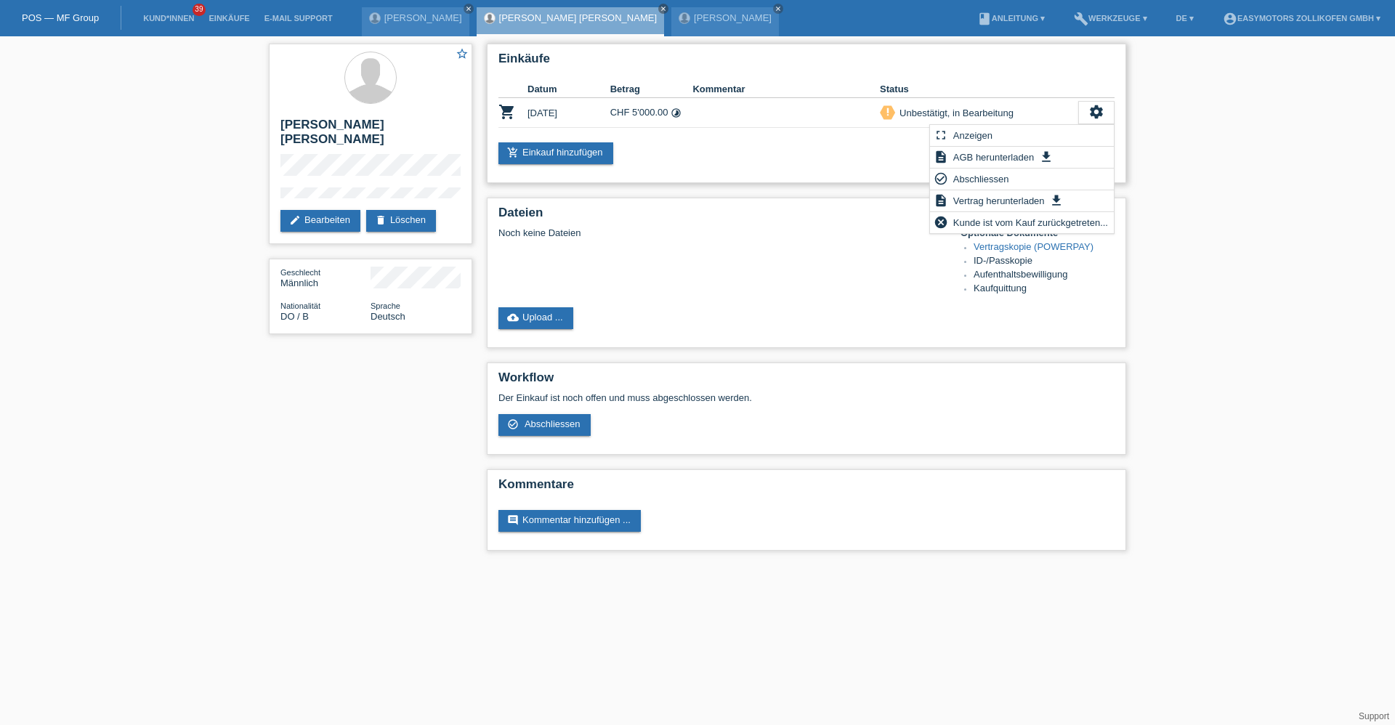
click at [828, 175] on div "Einkäufe Datum Betrag Kommentar Status shopping_cart 08.10.2025 CHF 5'000.00 ti…" at bounding box center [807, 114] width 640 height 140
click at [431, 17] on link "[PERSON_NAME]" at bounding box center [423, 17] width 78 height 11
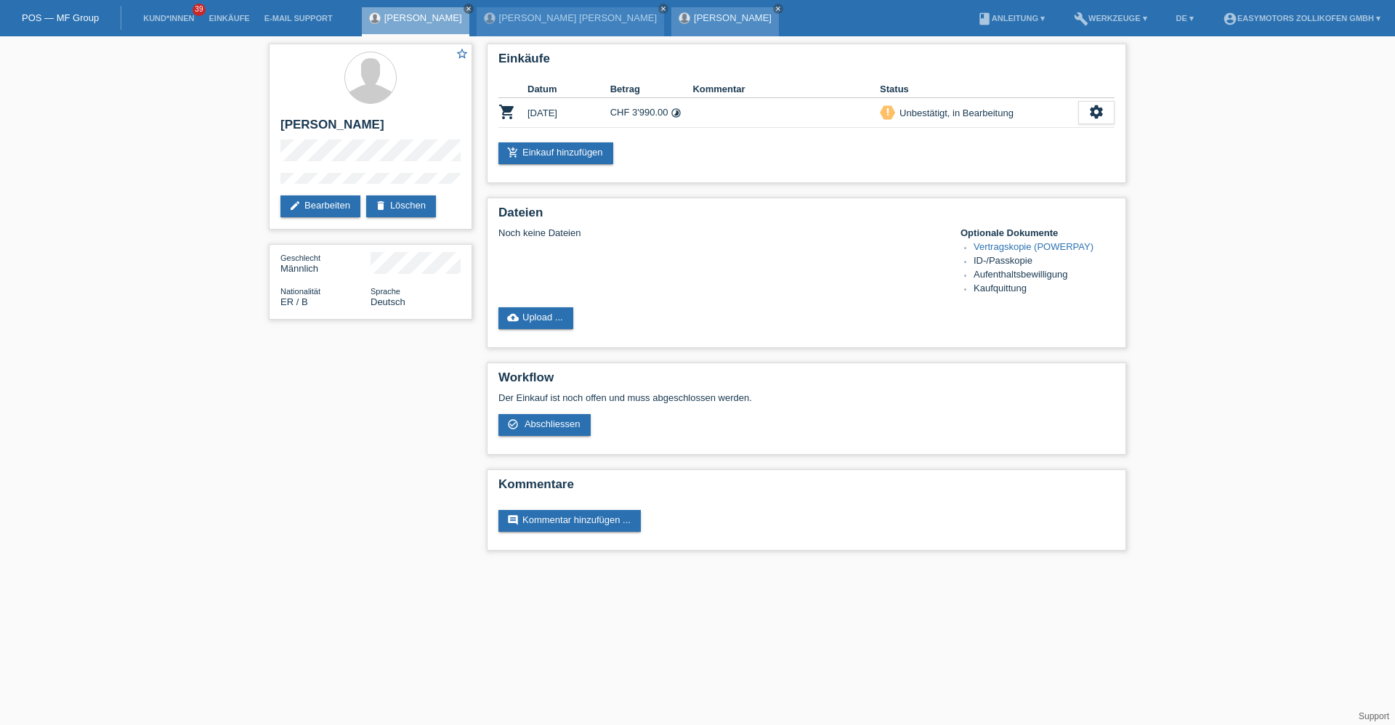
click at [672, 30] on div "[PERSON_NAME] close" at bounding box center [726, 21] width 108 height 29
drag, startPoint x: 623, startPoint y: 25, endPoint x: 627, endPoint y: 17, distance: 9.1
click at [672, 23] on div "[PERSON_NAME] close" at bounding box center [726, 21] width 108 height 29
click at [694, 17] on link "[PERSON_NAME]" at bounding box center [733, 17] width 78 height 11
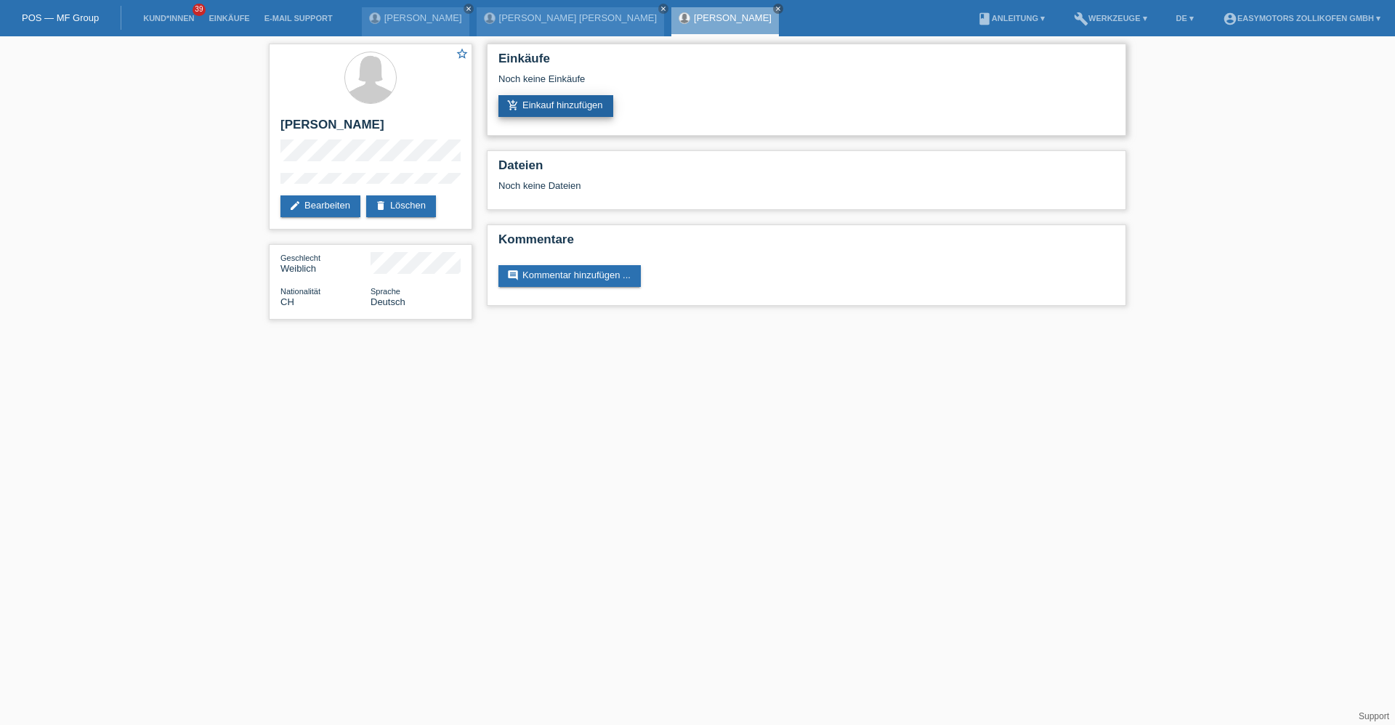
click at [516, 114] on link "add_shopping_cart Einkauf hinzufügen" at bounding box center [556, 106] width 115 height 22
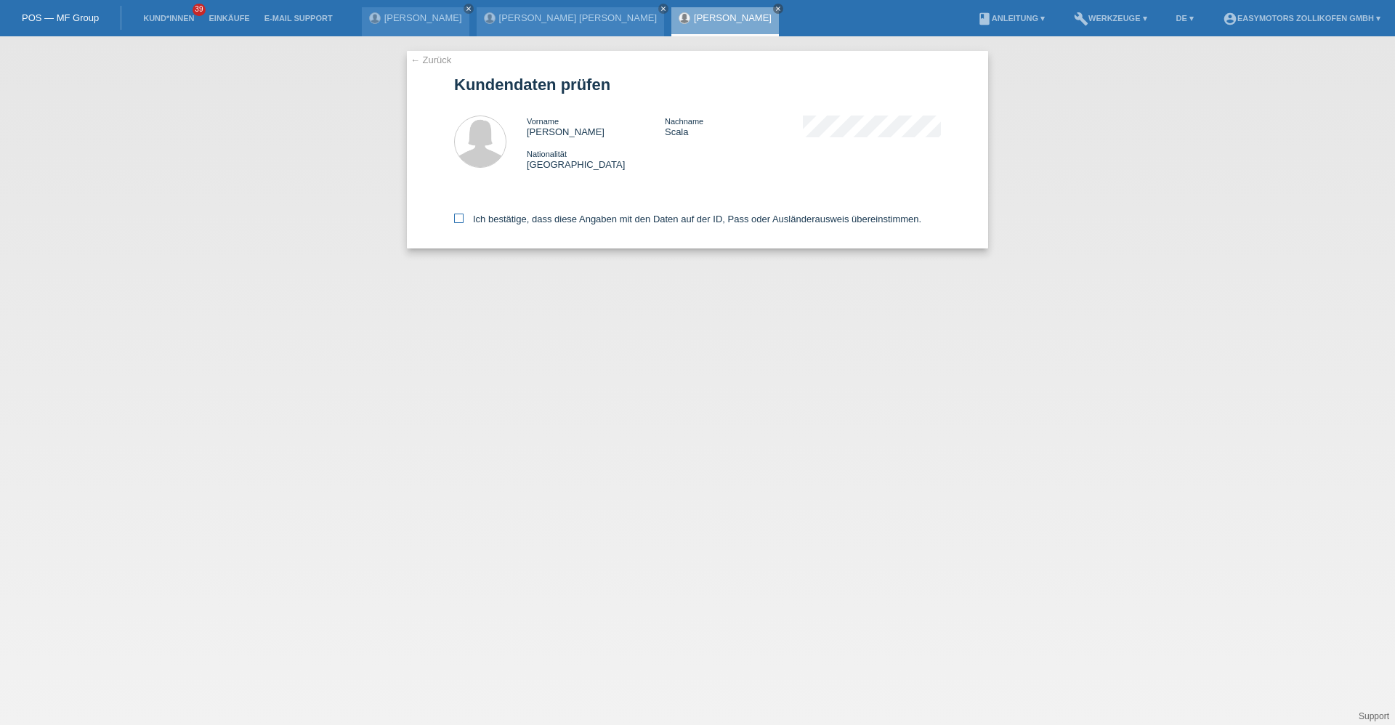
click at [462, 222] on icon at bounding box center [458, 218] width 9 height 9
click at [462, 222] on input "Ich bestätige, dass diese Angaben mit den Daten auf der ID, Pass oder Ausländer…" at bounding box center [458, 218] width 9 height 9
checkbox input "true"
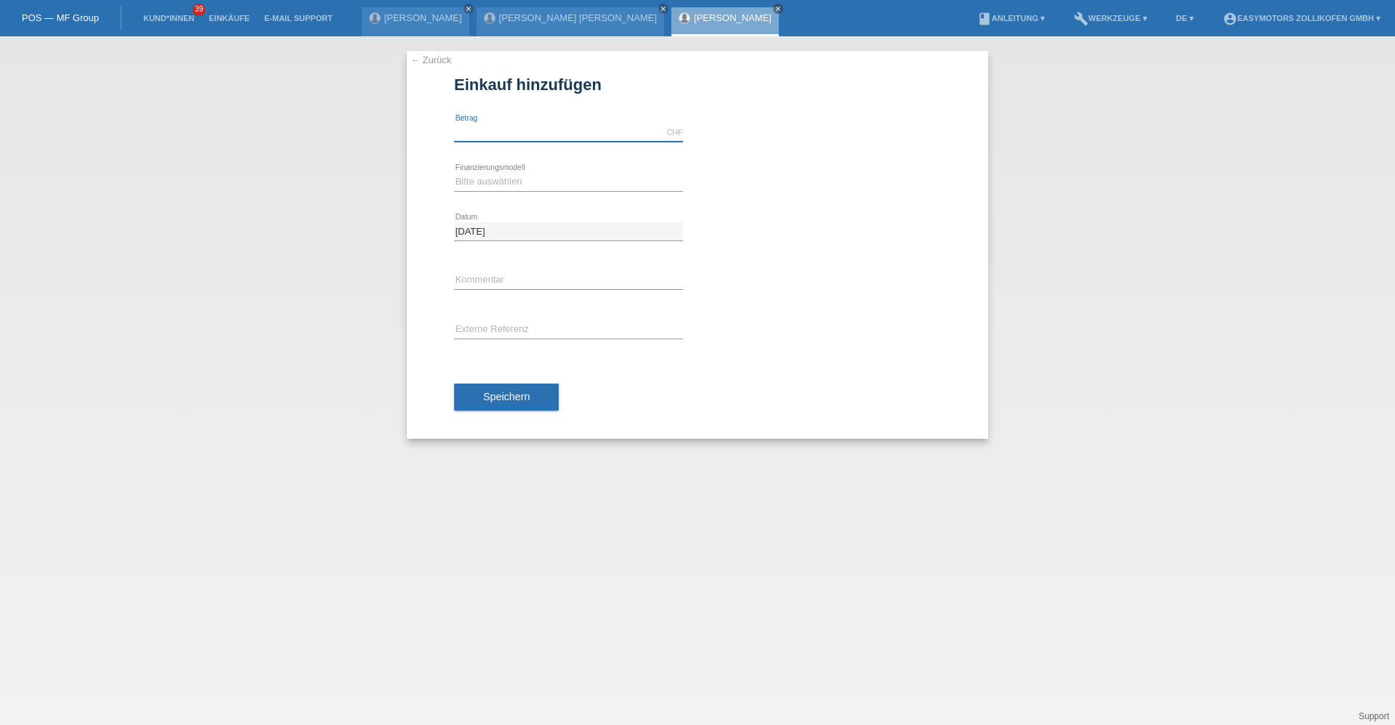
click at [541, 129] on input "text" at bounding box center [568, 133] width 229 height 18
type input "3990.00"
drag, startPoint x: 495, startPoint y: 178, endPoint x: 494, endPoint y: 191, distance: 13.2
click at [495, 178] on select "Bitte auswählen Fixe Raten Kauf auf Rechnung mit Teilzahlungsoption" at bounding box center [568, 181] width 229 height 17
select select "67"
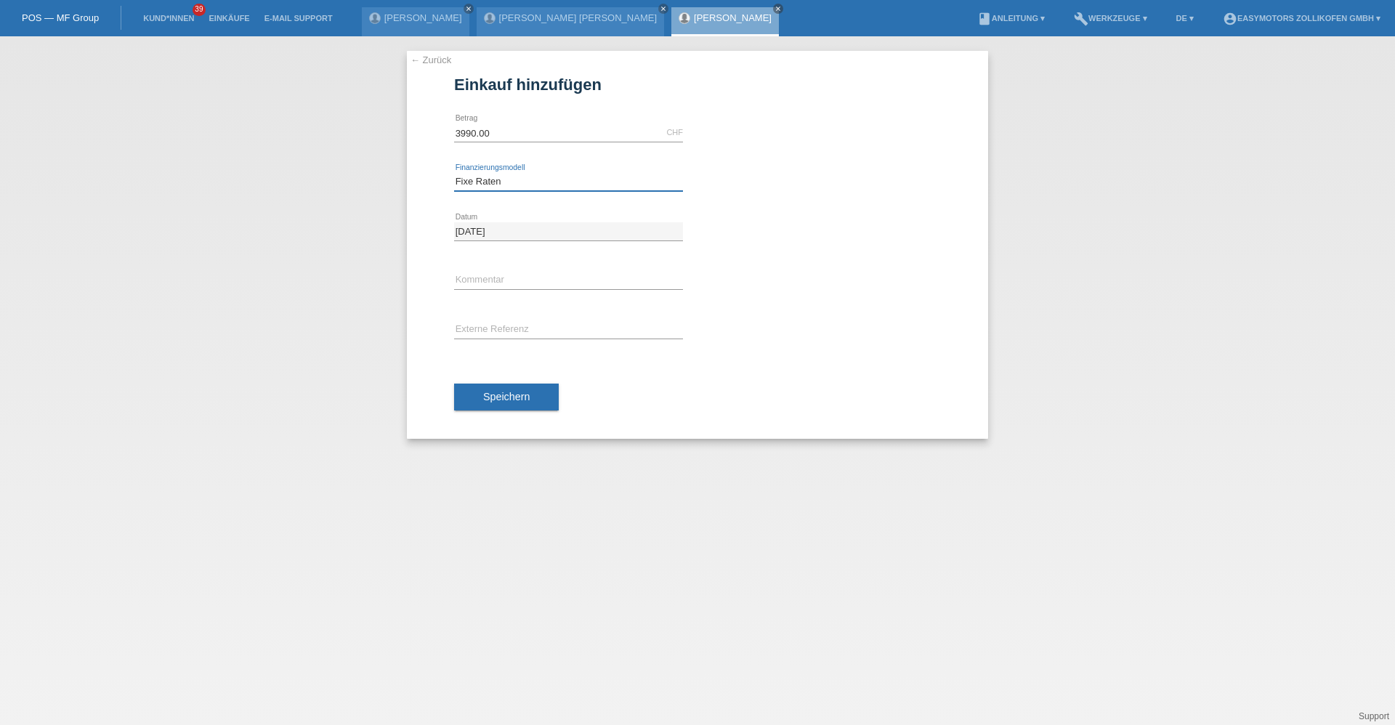
click at [454, 173] on select "Bitte auswählen Fixe Raten Kauf auf Rechnung mit Teilzahlungsoption" at bounding box center [568, 181] width 229 height 17
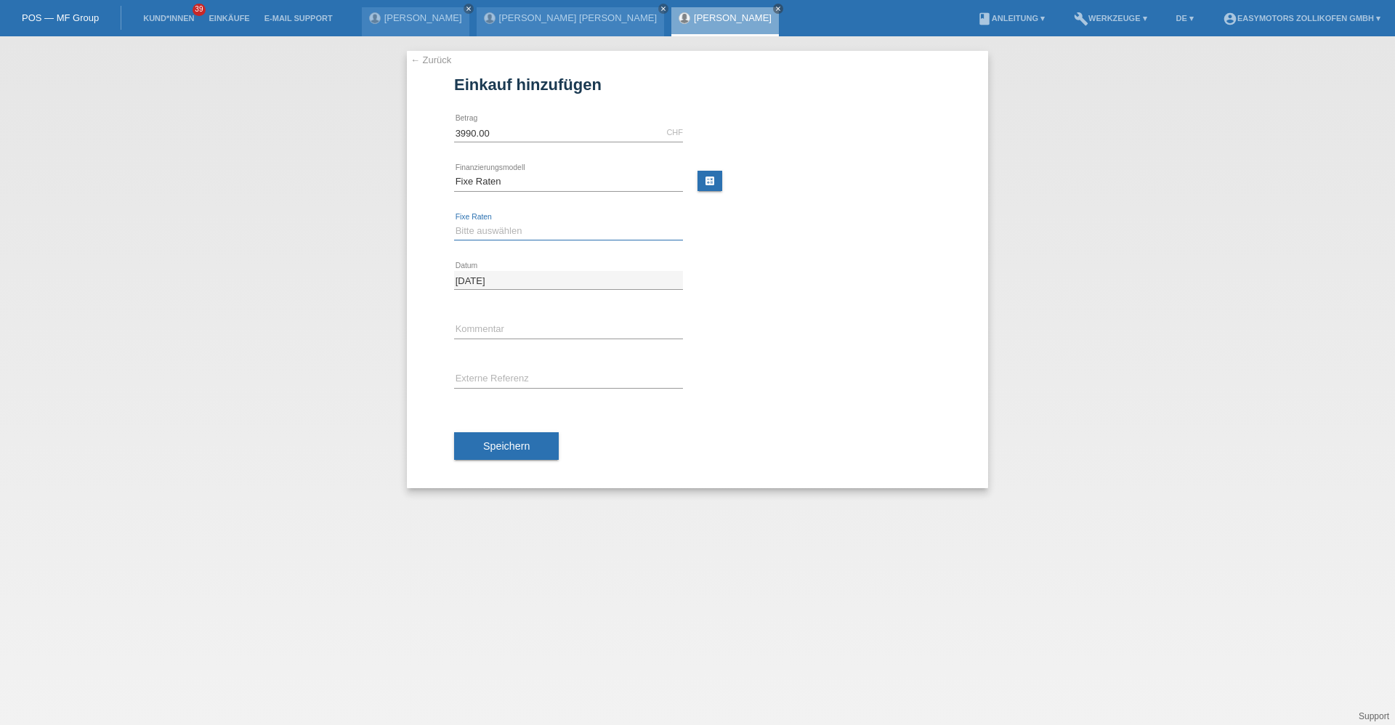
click at [490, 237] on select "Bitte auswählen 12 Raten 24 Raten 36 Raten 48 Raten" at bounding box center [568, 230] width 229 height 17
select select "136"
click at [454, 222] on select "Bitte auswählen 12 Raten 24 Raten 36 Raten 48 Raten" at bounding box center [568, 230] width 229 height 17
click at [494, 424] on div "Speichern" at bounding box center [697, 446] width 487 height 84
click at [504, 451] on button "Speichern" at bounding box center [506, 446] width 105 height 28
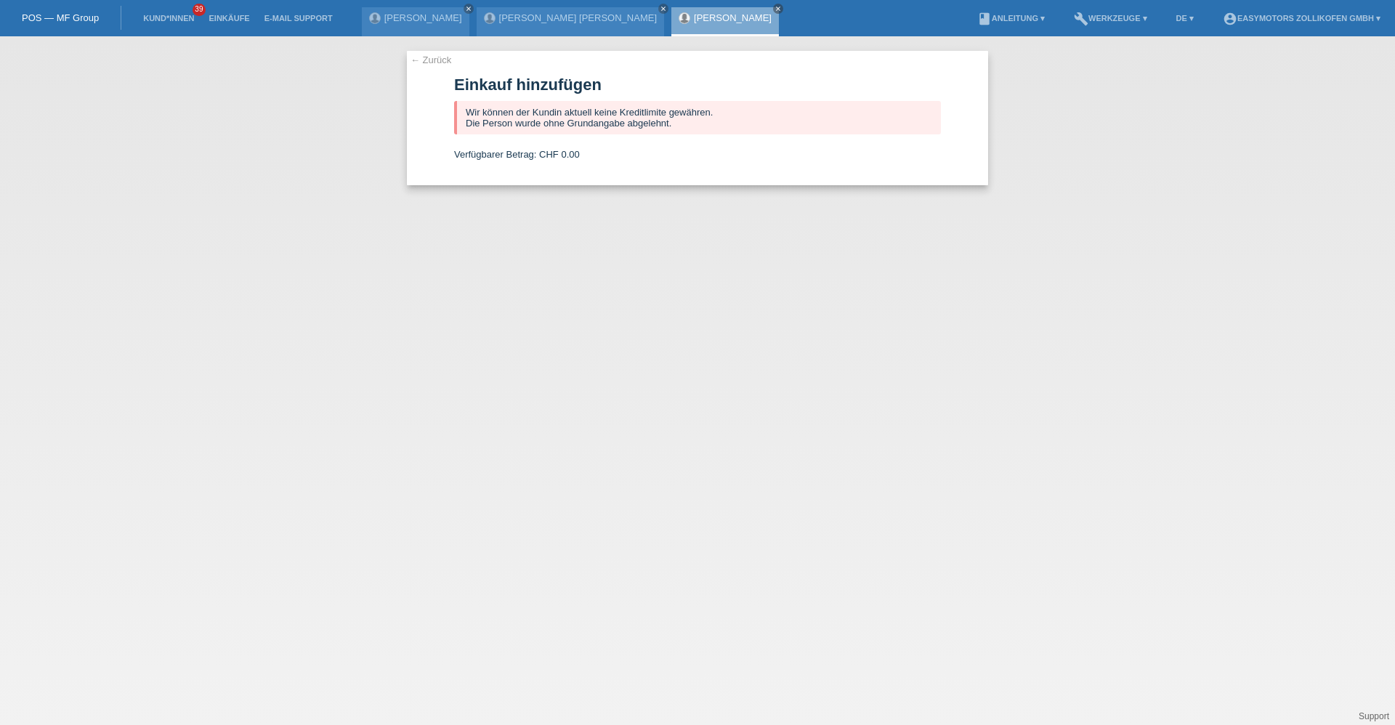
click at [694, 14] on link "[PERSON_NAME]" at bounding box center [733, 17] width 78 height 11
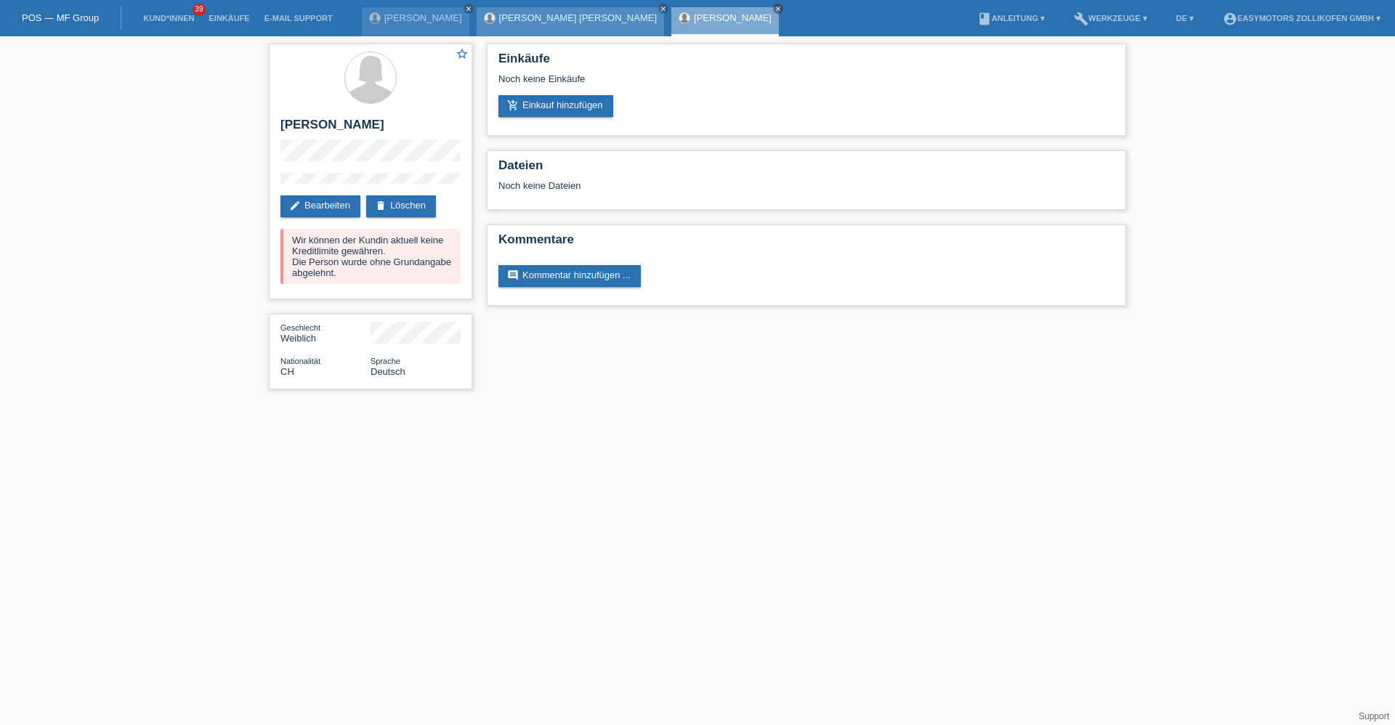
click at [496, 12] on div "Edwin Vidal Morales Bocio close" at bounding box center [571, 21] width 188 height 29
drag, startPoint x: 292, startPoint y: 239, endPoint x: 411, endPoint y: 273, distance: 123.1
click at [411, 273] on div "Wir können der Kundin aktuell keine Kreditlimite gewähren. Die Person wurde ohn…" at bounding box center [371, 256] width 180 height 55
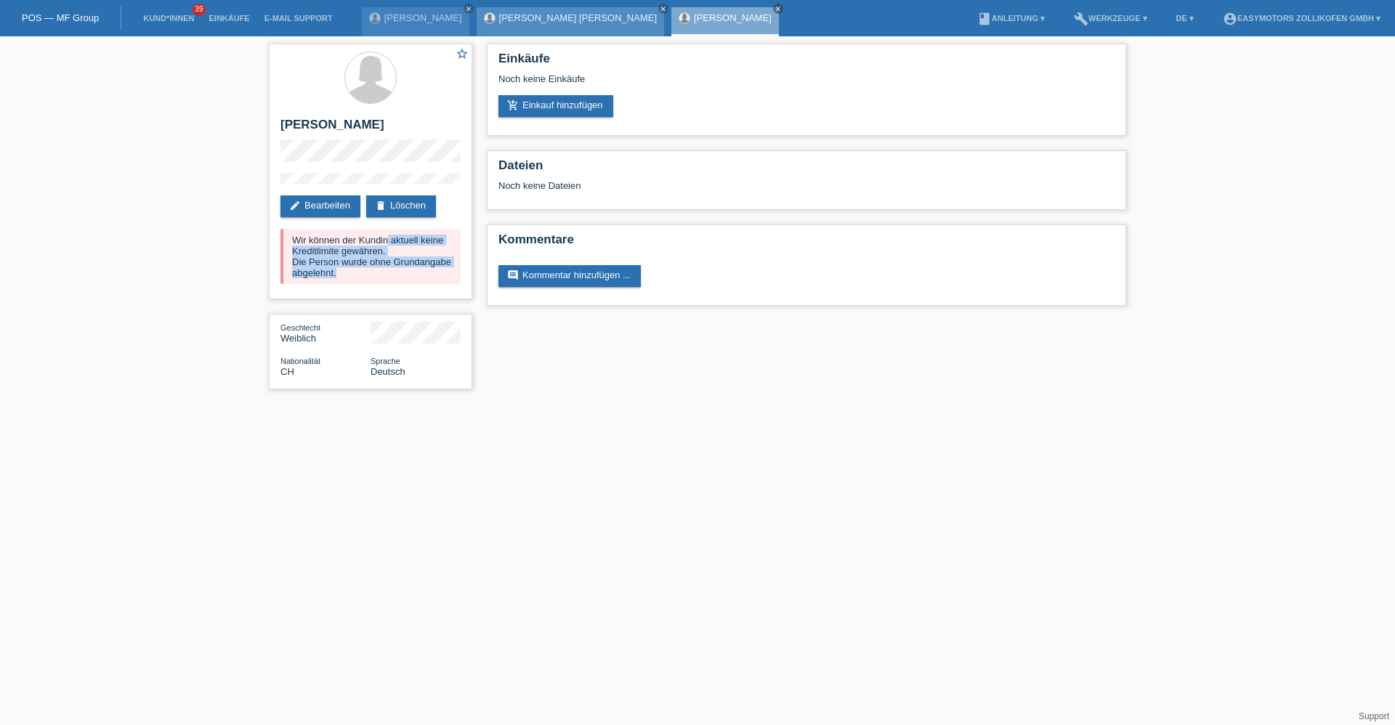
click at [499, 19] on link "[PERSON_NAME] [PERSON_NAME]" at bounding box center [578, 17] width 158 height 11
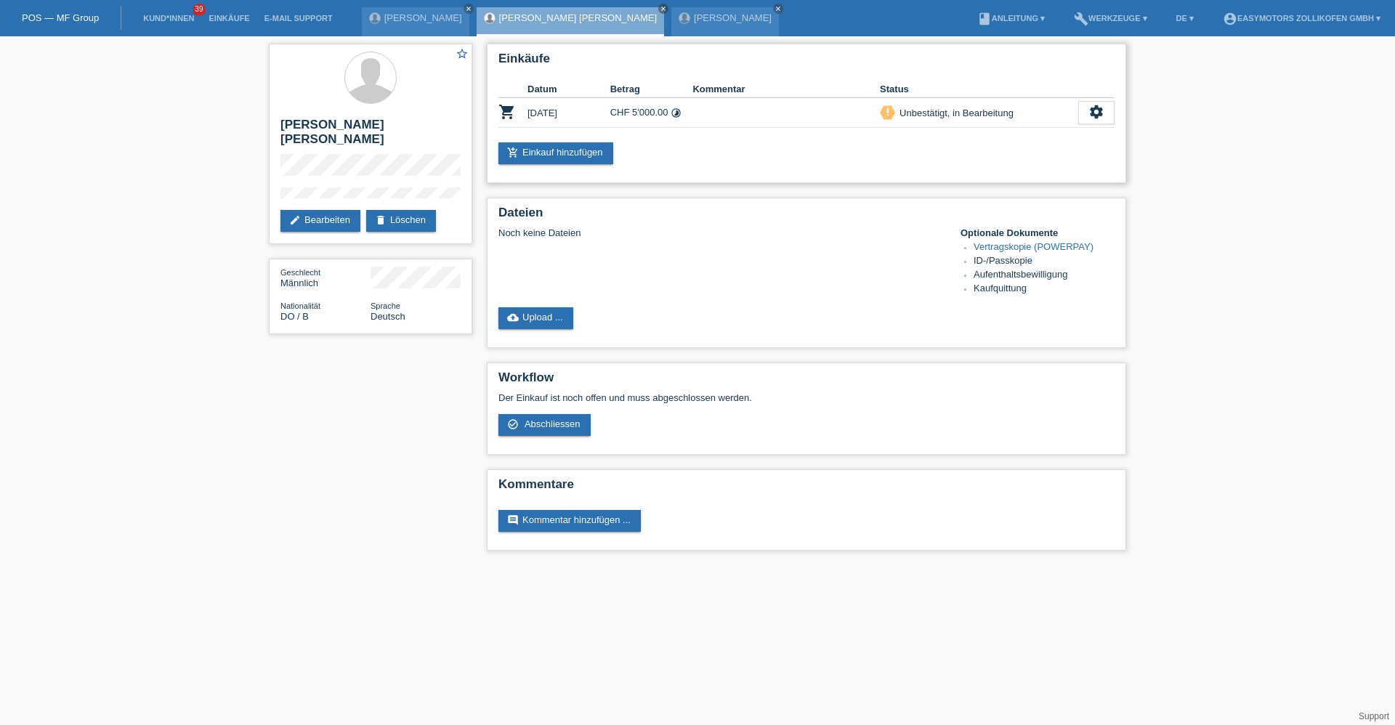
drag, startPoint x: 781, startPoint y: 108, endPoint x: 605, endPoint y: 109, distance: 175.2
click at [605, 109] on tr "shopping_cart [DATE] CHF 5'000.00 timelapse priority_high settings" at bounding box center [807, 113] width 616 height 30
drag, startPoint x: 605, startPoint y: 109, endPoint x: 660, endPoint y: 126, distance: 57.0
click at [661, 124] on td "CHF 5'000.00 timelapse" at bounding box center [652, 113] width 83 height 30
